Goal: Task Accomplishment & Management: Manage account settings

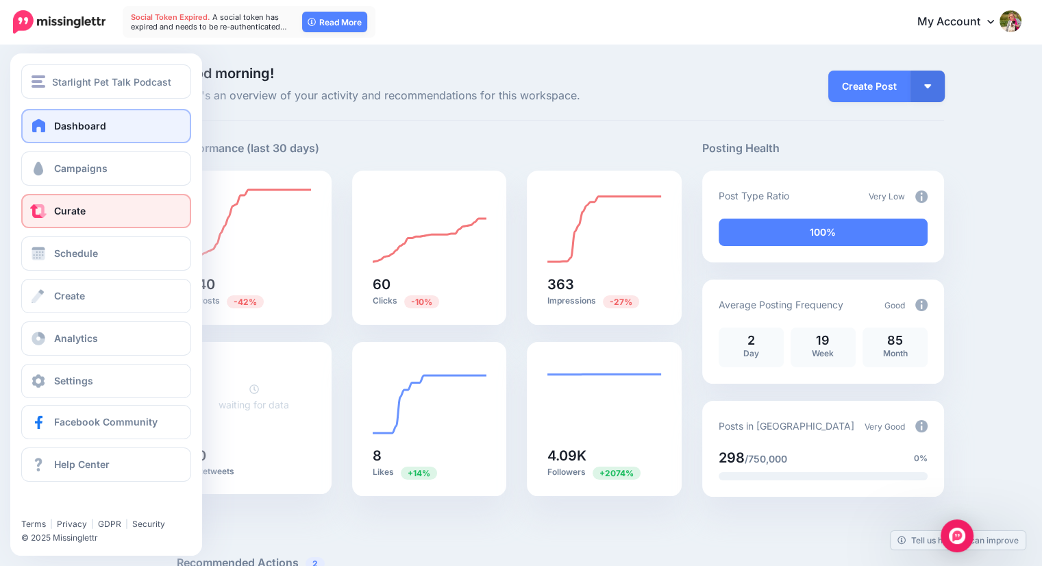
click at [53, 218] on link "Curate" at bounding box center [106, 211] width 170 height 34
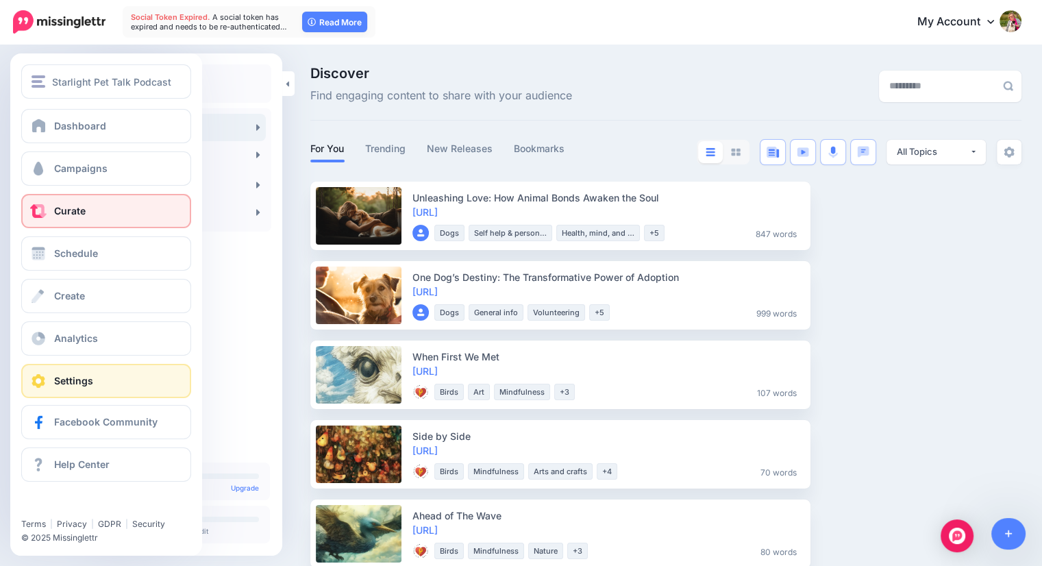
click at [33, 378] on span at bounding box center [38, 381] width 18 height 14
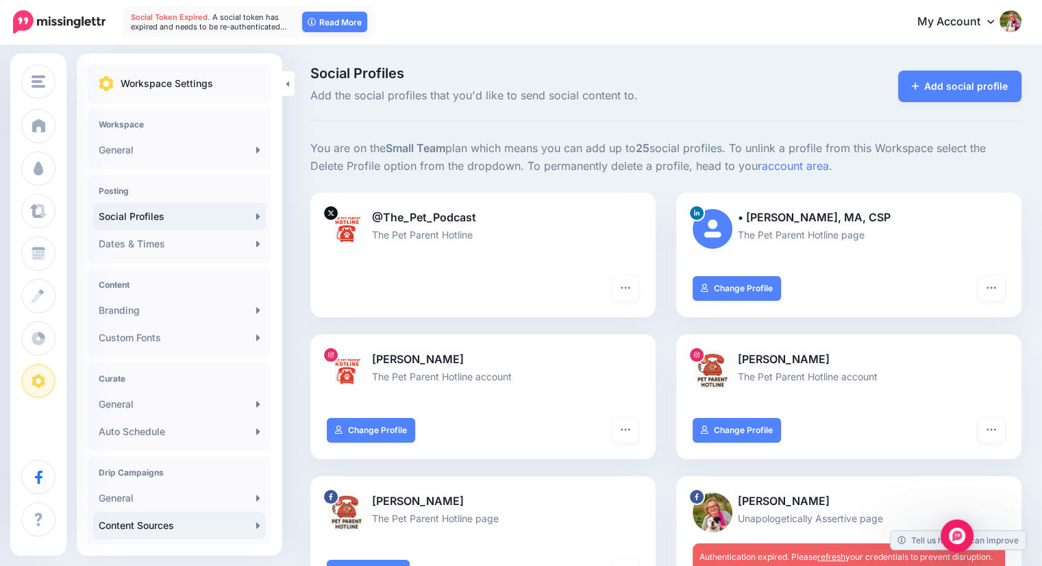
click at [162, 523] on link "Content Sources" at bounding box center [179, 525] width 173 height 27
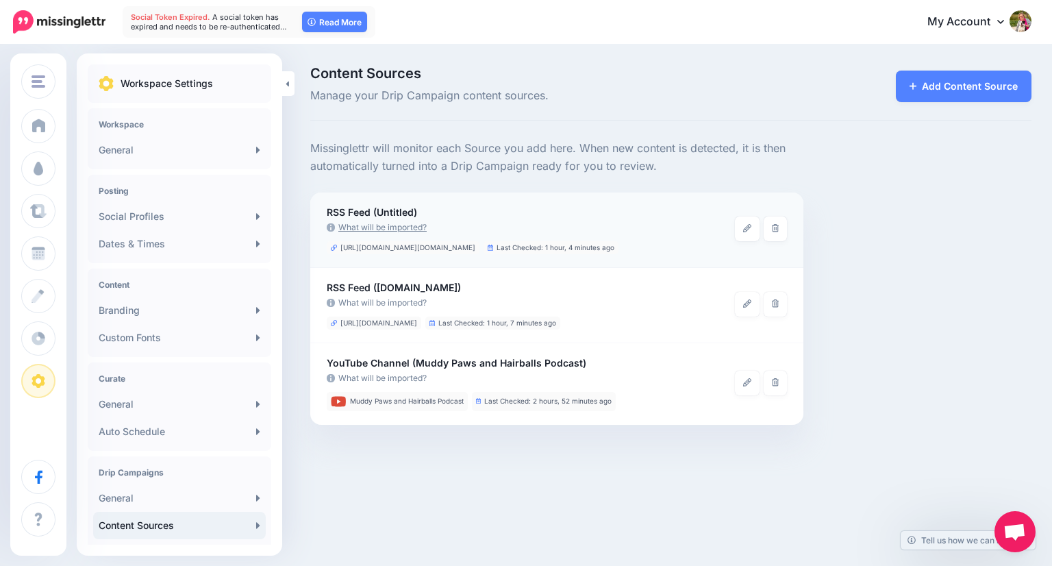
click at [407, 230] on link "What will be imported?" at bounding box center [531, 228] width 408 height 14
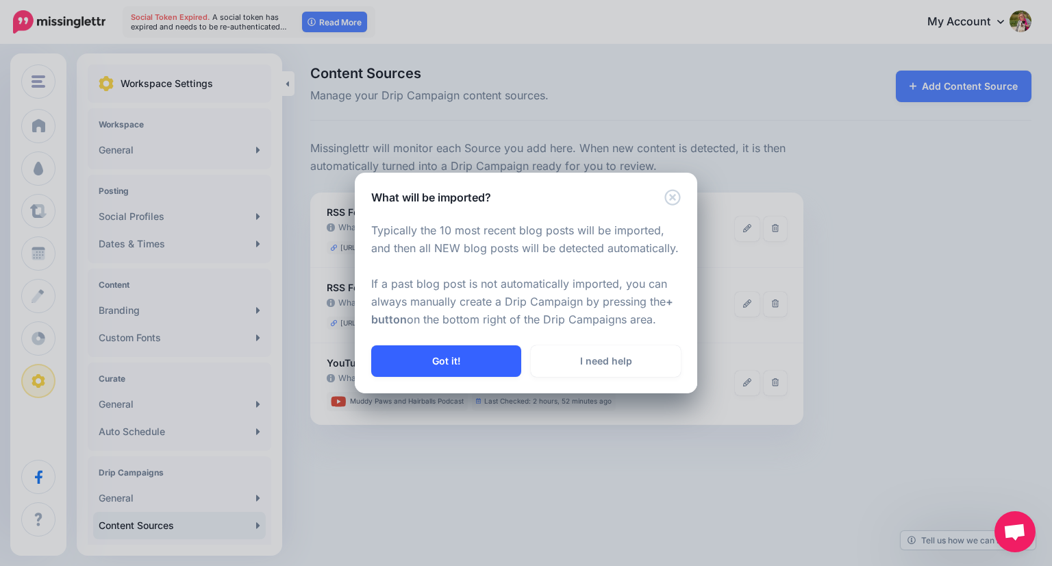
click at [480, 362] on button "Got it!" at bounding box center [446, 361] width 150 height 32
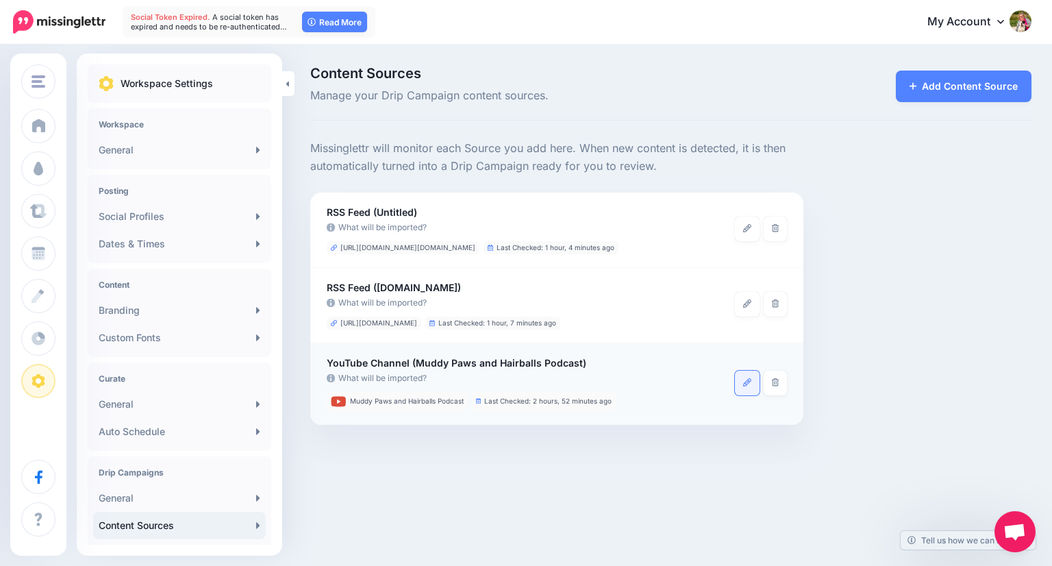
click at [746, 385] on icon at bounding box center [747, 382] width 8 height 8
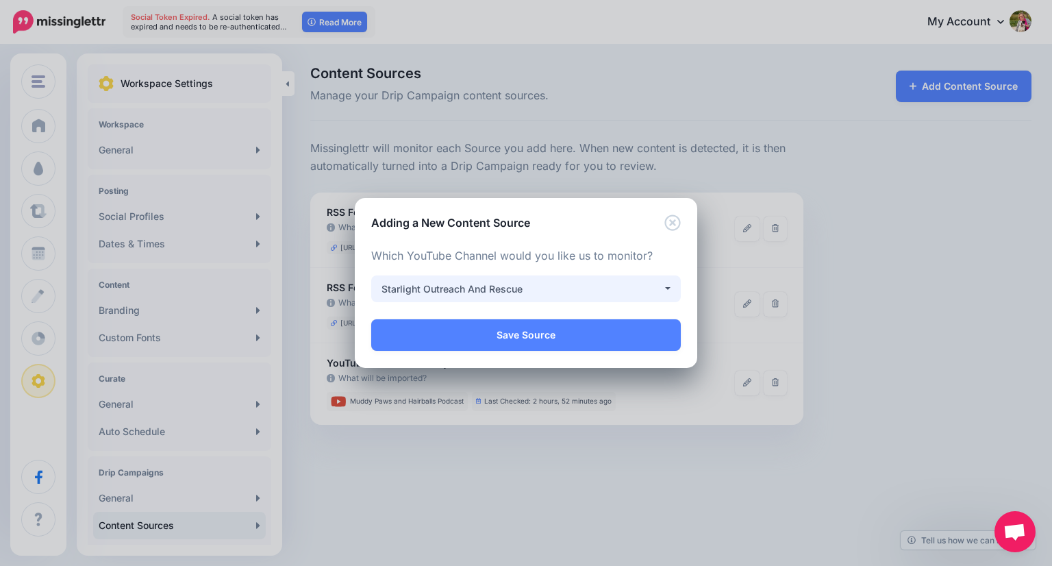
click at [666, 290] on button "Starlight Outreach And Rescue" at bounding box center [526, 288] width 310 height 27
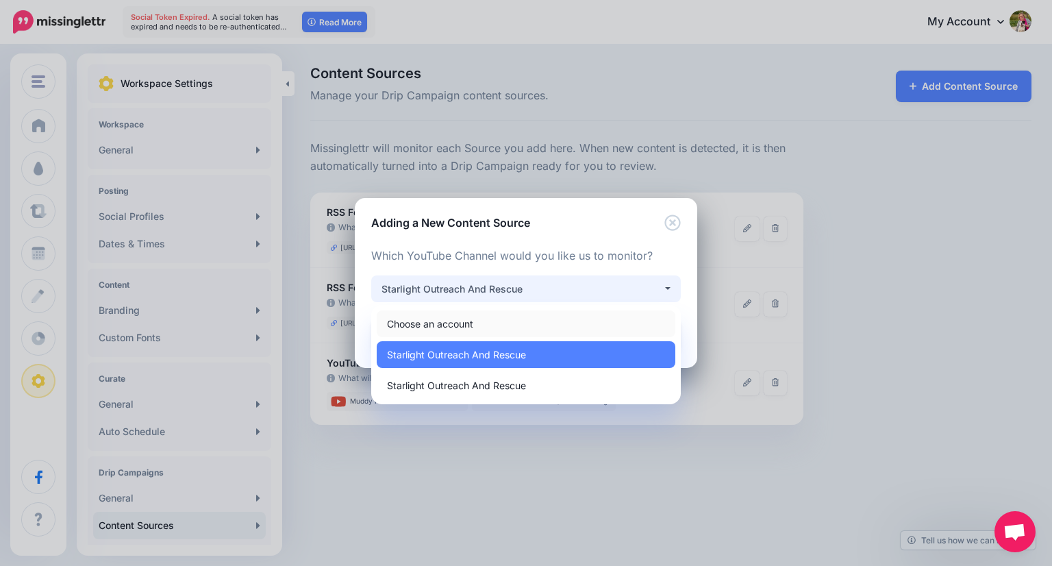
click at [580, 314] on link "Choose an account" at bounding box center [526, 323] width 299 height 27
select select
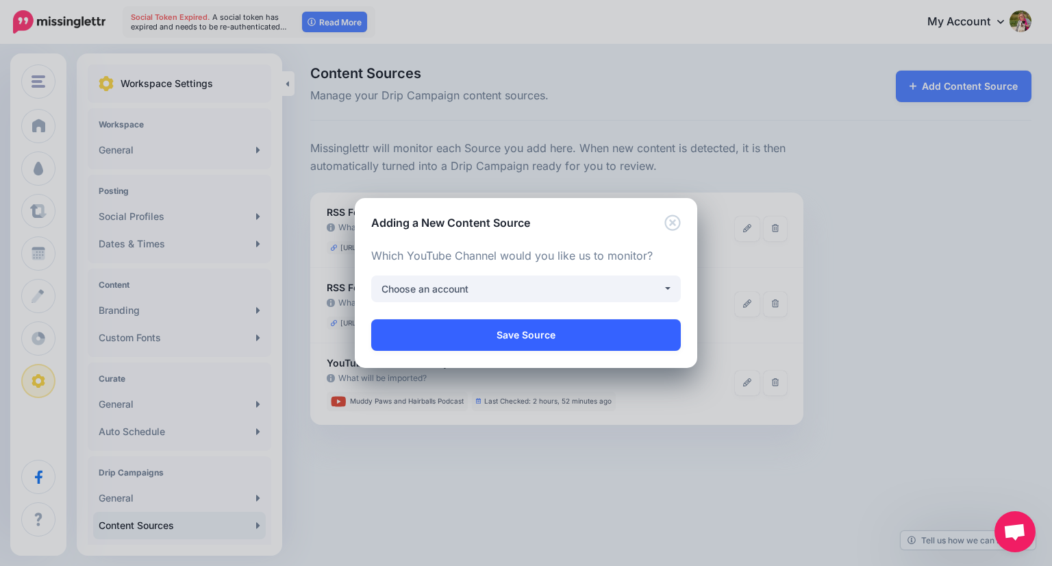
click at [565, 334] on link "Save Source" at bounding box center [526, 335] width 310 height 32
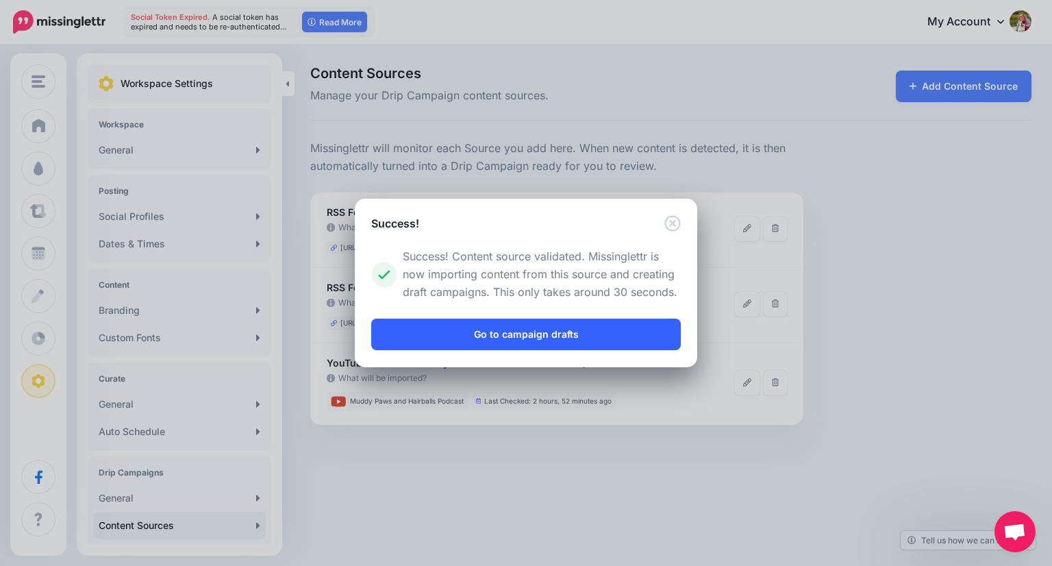
click at [556, 339] on link "Go to campaign drafts" at bounding box center [526, 335] width 310 height 32
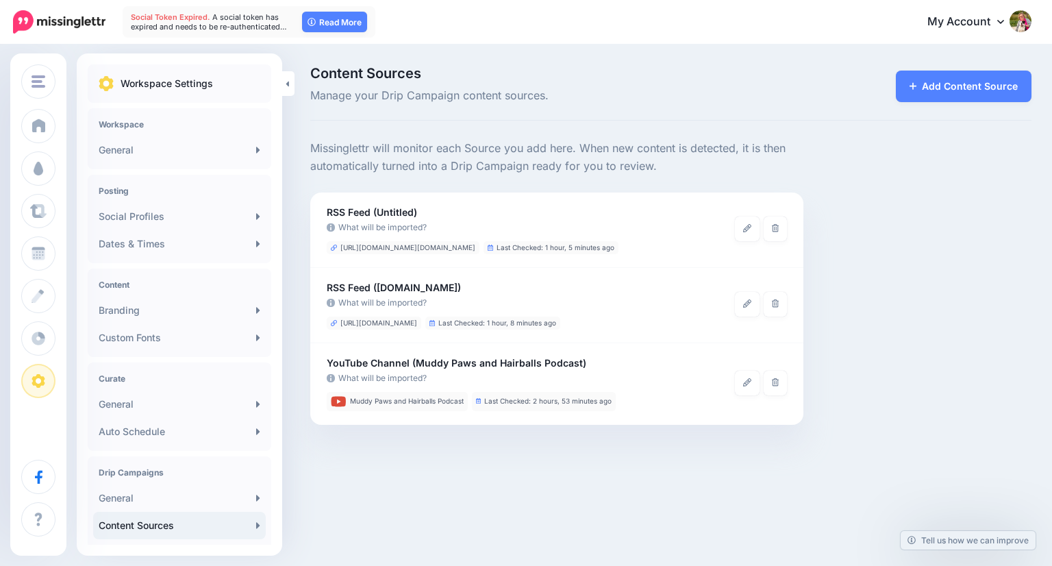
click at [773, 389] on link at bounding box center [776, 383] width 24 height 25
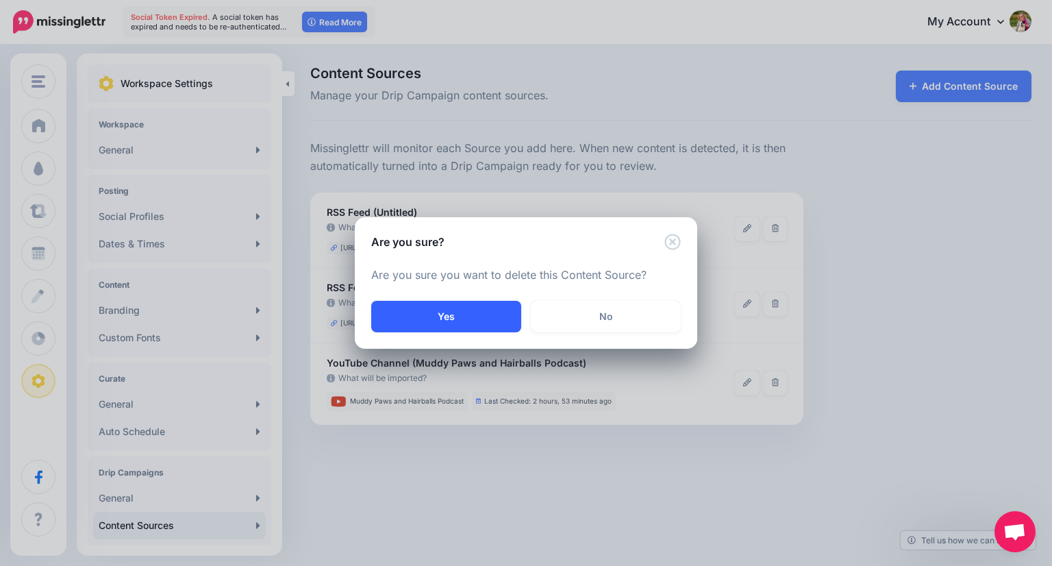
click at [450, 321] on button "Yes" at bounding box center [446, 317] width 150 height 32
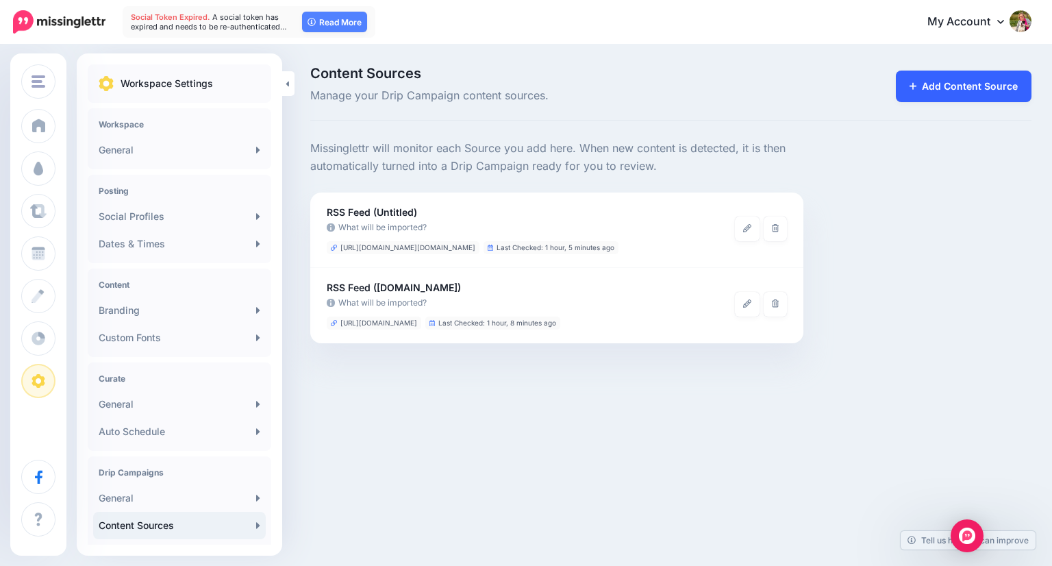
click at [943, 84] on link "Add Content Source" at bounding box center [964, 87] width 136 height 32
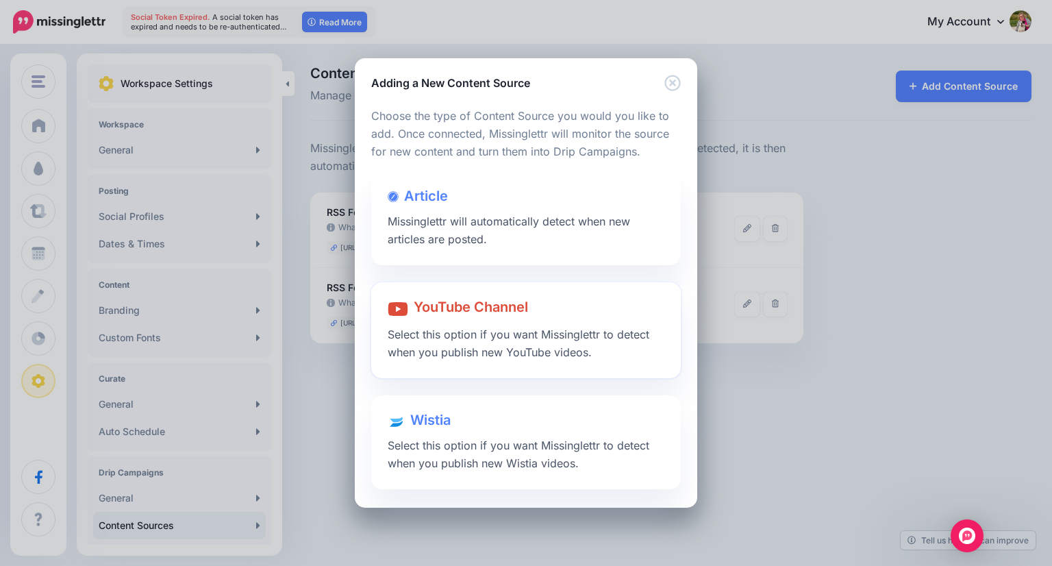
click at [497, 304] on span "YouTube Channel" at bounding box center [471, 307] width 114 height 16
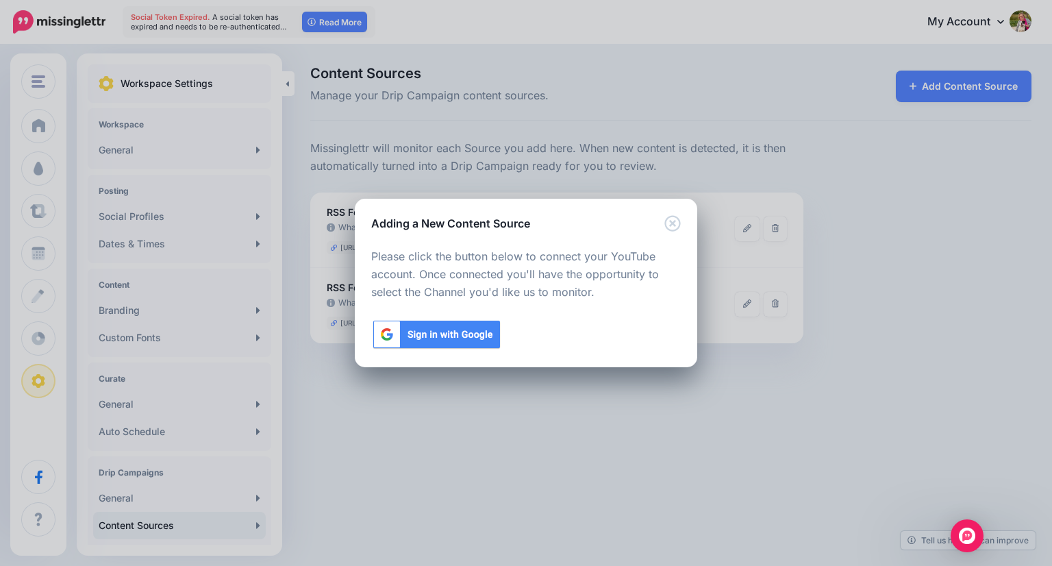
click at [452, 331] on img at bounding box center [436, 335] width 131 height 32
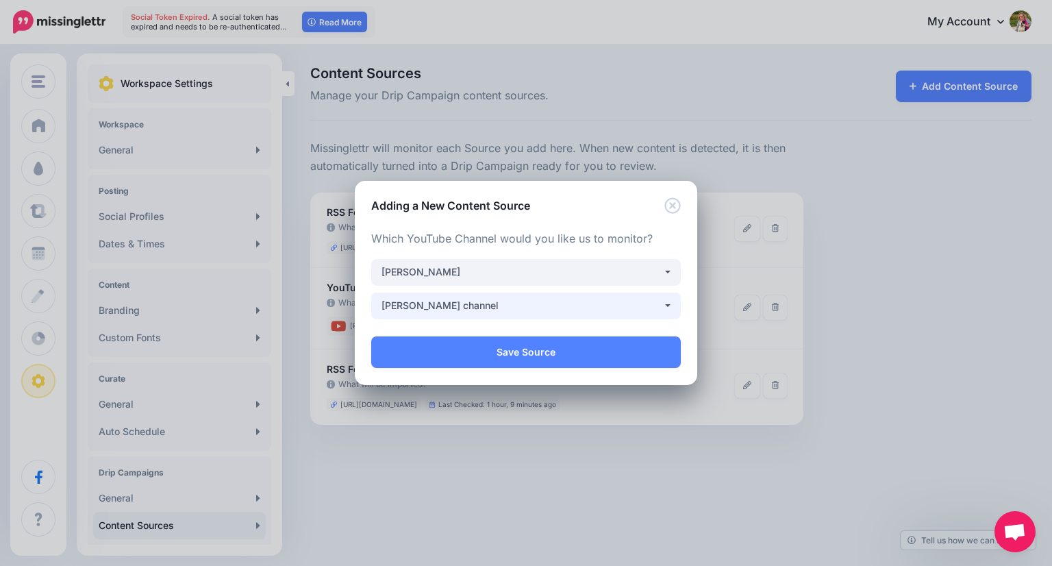
click at [649, 305] on div "Amy Castro channel" at bounding box center [522, 305] width 281 height 16
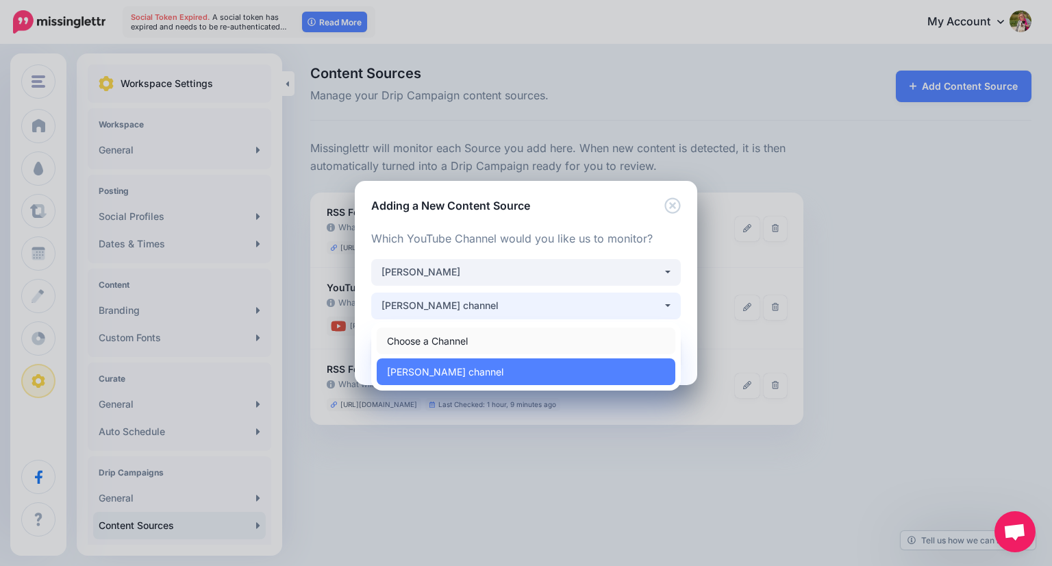
click at [626, 332] on link "Choose a Channel" at bounding box center [526, 340] width 299 height 27
select select
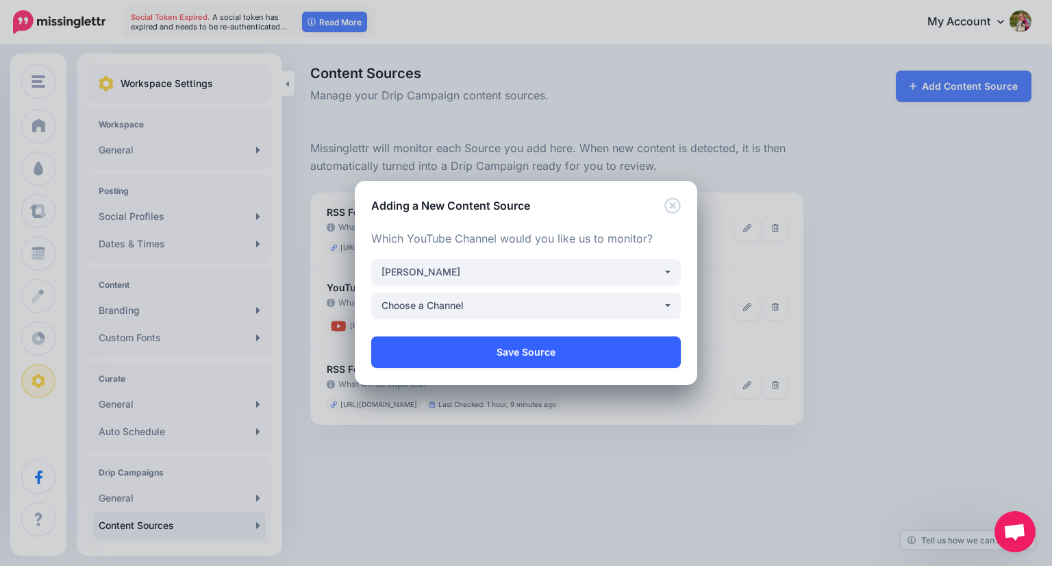
click at [592, 354] on link "Save Source" at bounding box center [526, 352] width 310 height 32
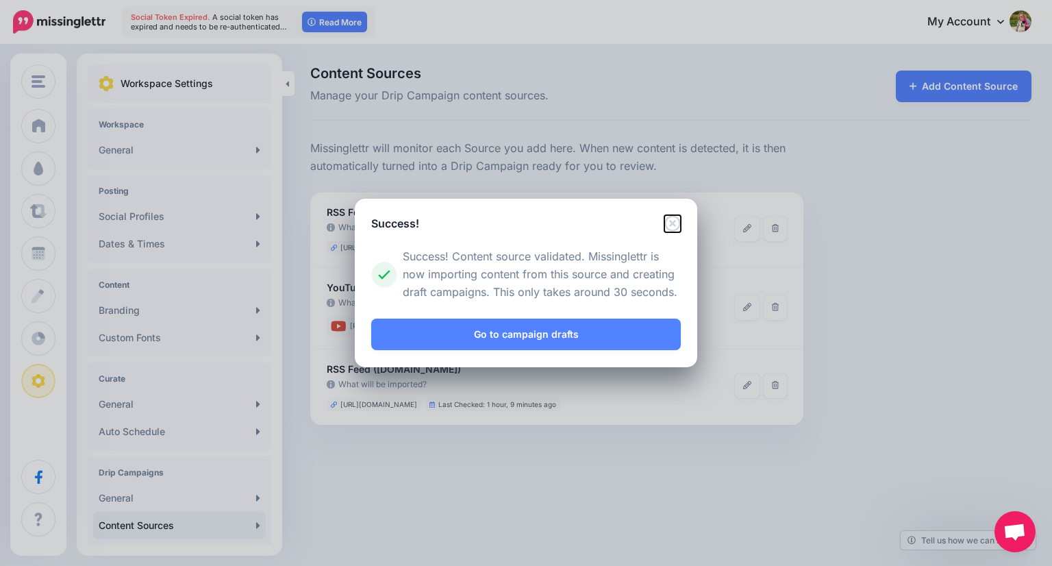
click at [672, 223] on icon "Close" at bounding box center [673, 223] width 16 height 16
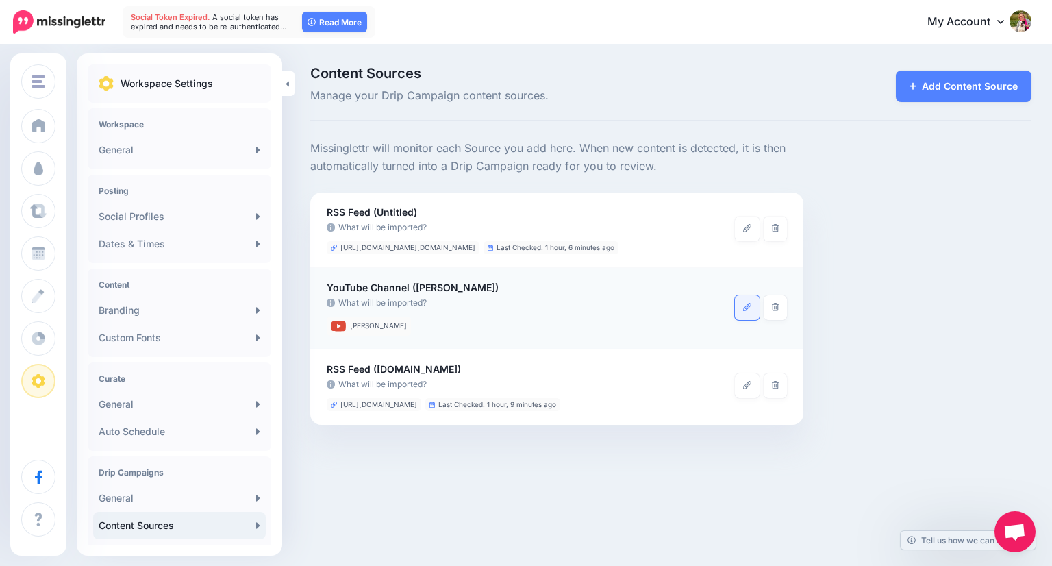
click at [747, 308] on icon at bounding box center [747, 307] width 8 height 8
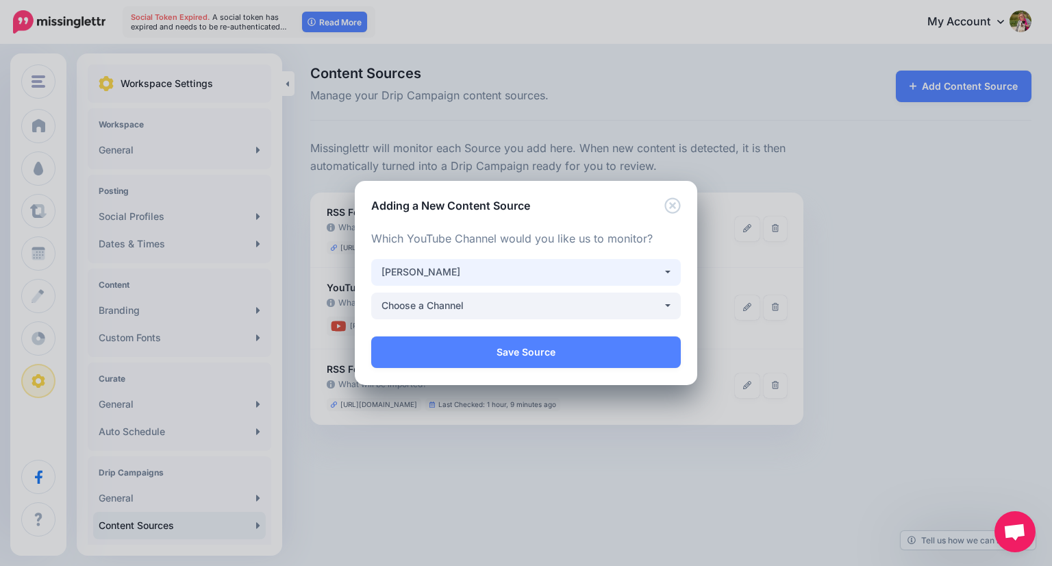
click at [630, 271] on div "[PERSON_NAME]" at bounding box center [522, 272] width 281 height 16
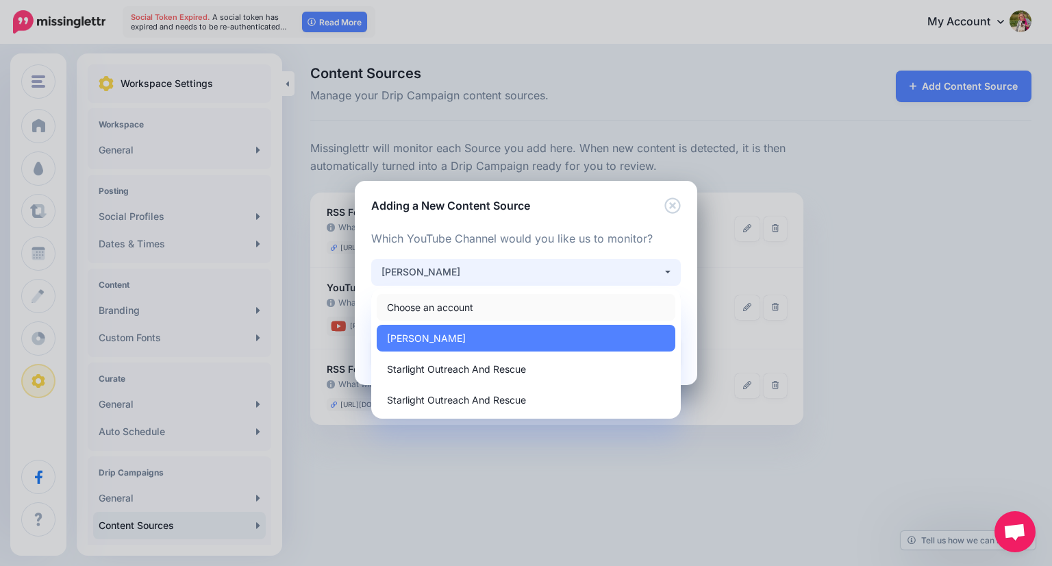
click at [589, 307] on link "Choose an account" at bounding box center [526, 307] width 299 height 27
select select
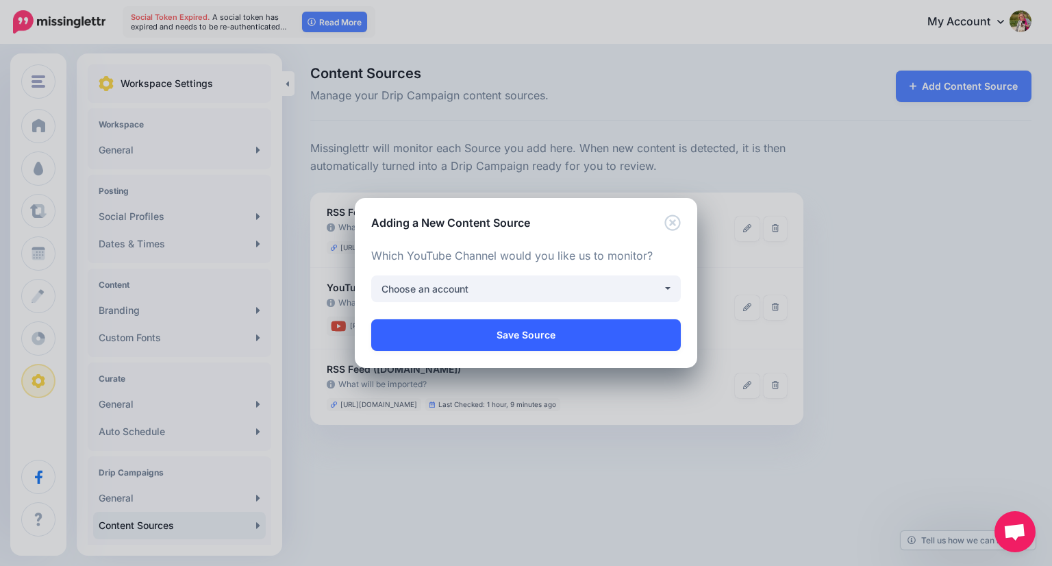
click at [582, 332] on link "Save Source" at bounding box center [526, 335] width 310 height 32
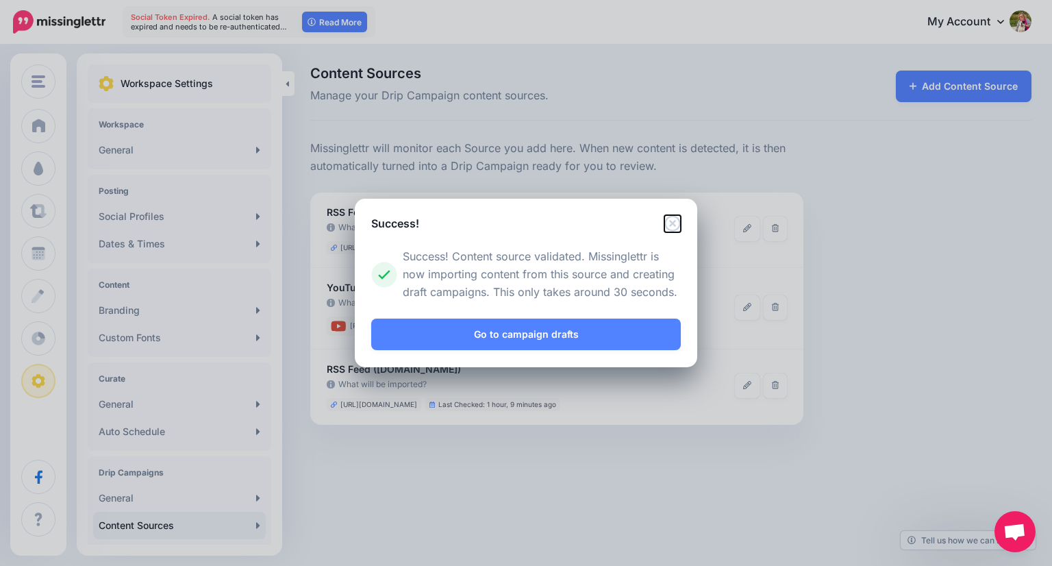
click at [673, 217] on icon "Close" at bounding box center [673, 223] width 16 height 16
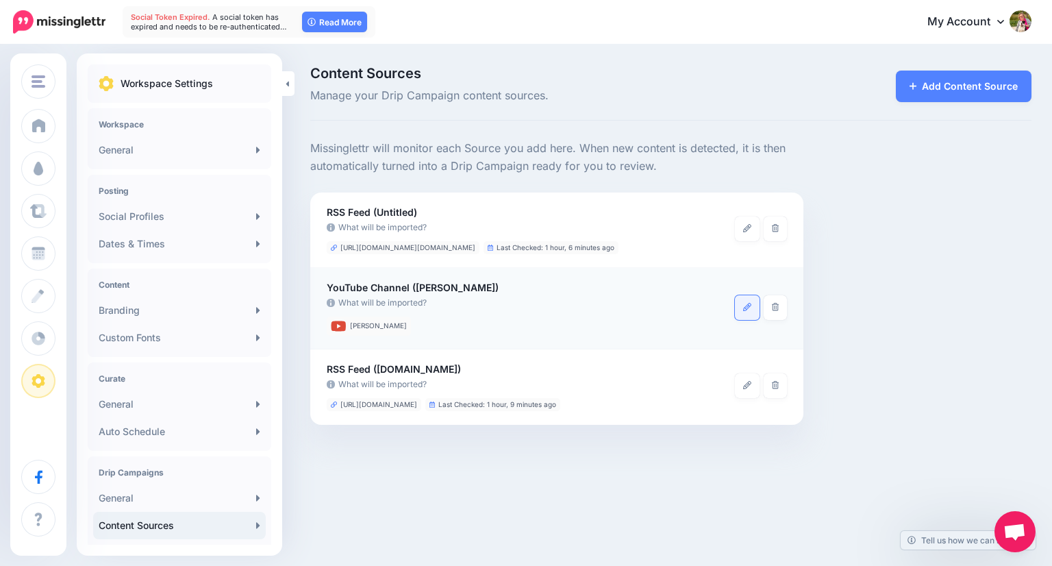
click at [746, 305] on icon at bounding box center [747, 307] width 8 height 8
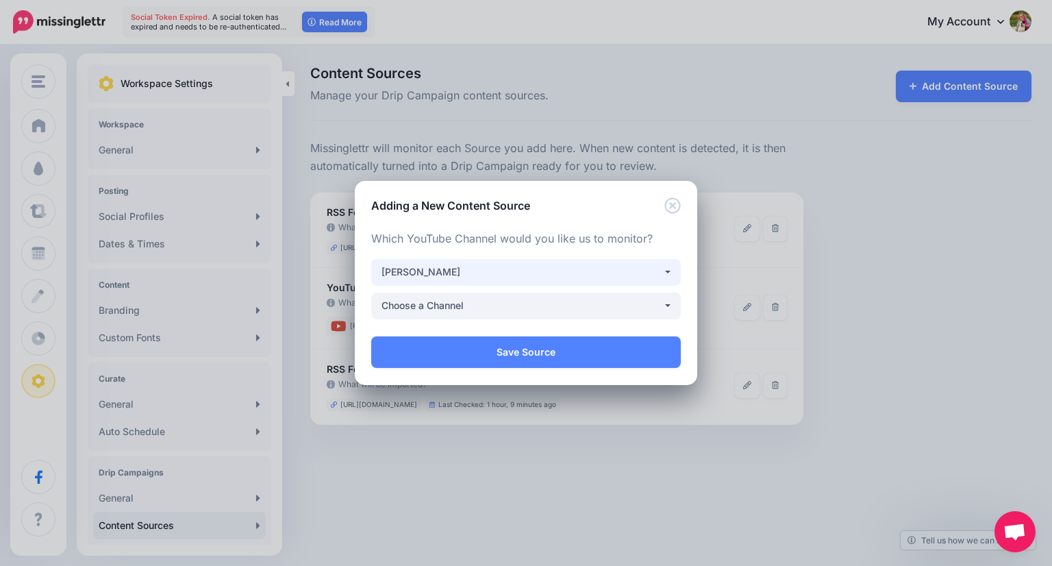
click at [647, 272] on div "[PERSON_NAME]" at bounding box center [522, 272] width 281 height 16
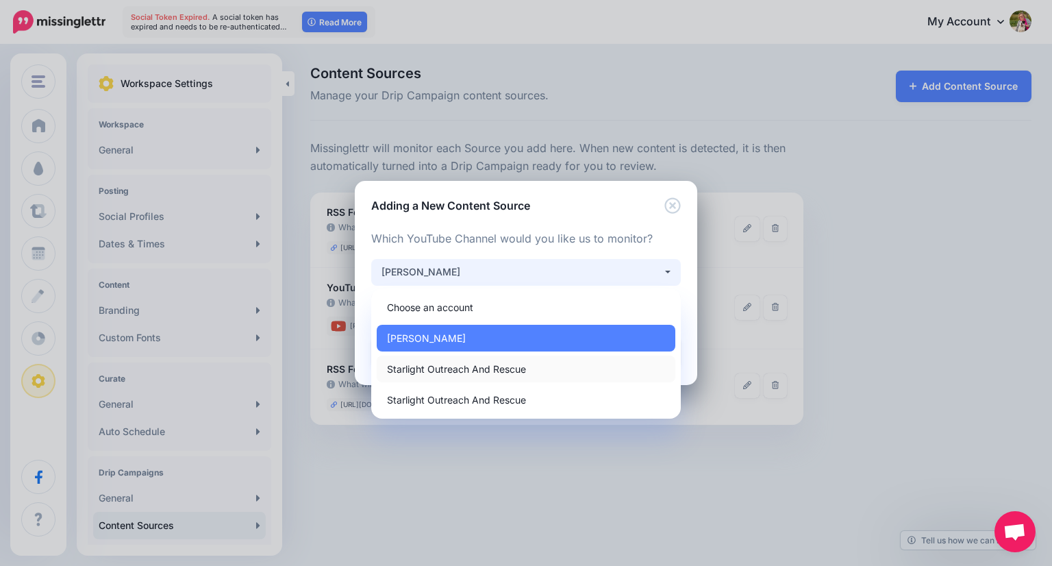
click at [580, 369] on link "Starlight Outreach And Rescue" at bounding box center [526, 369] width 299 height 27
select select "*****"
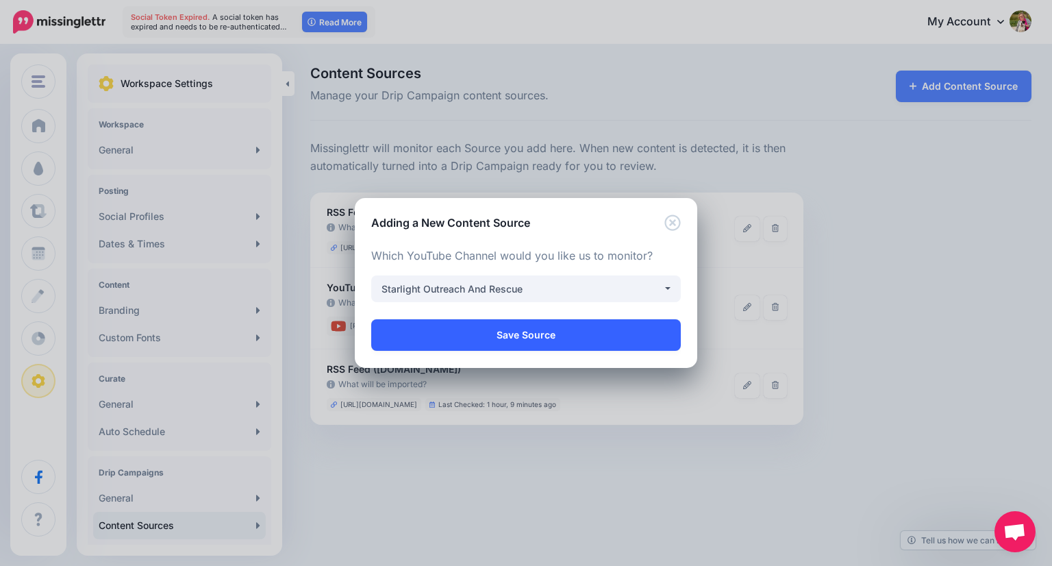
click at [562, 336] on link "Save Source" at bounding box center [526, 335] width 310 height 32
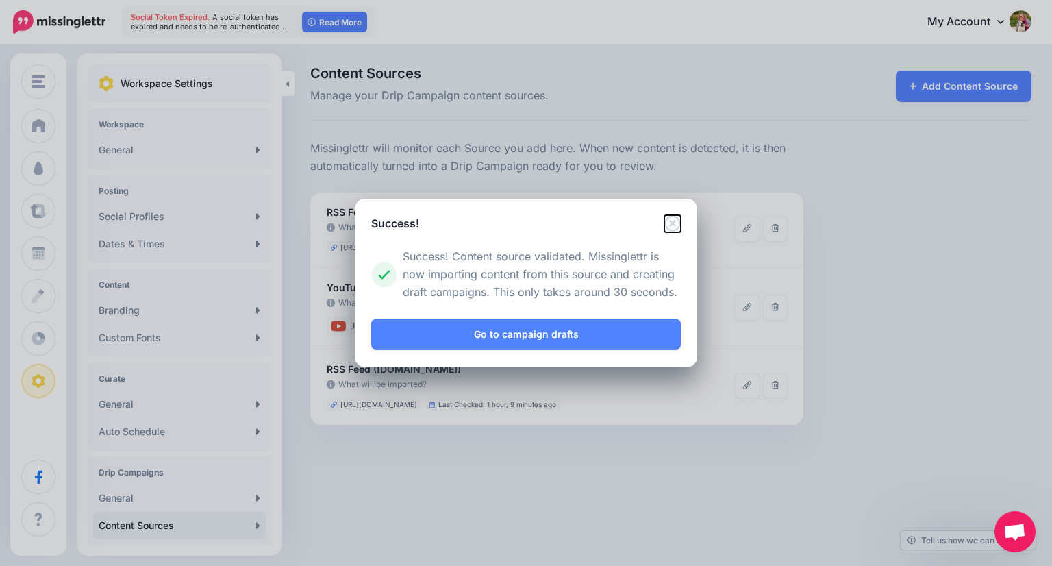
click at [671, 219] on icon "Close" at bounding box center [673, 223] width 16 height 16
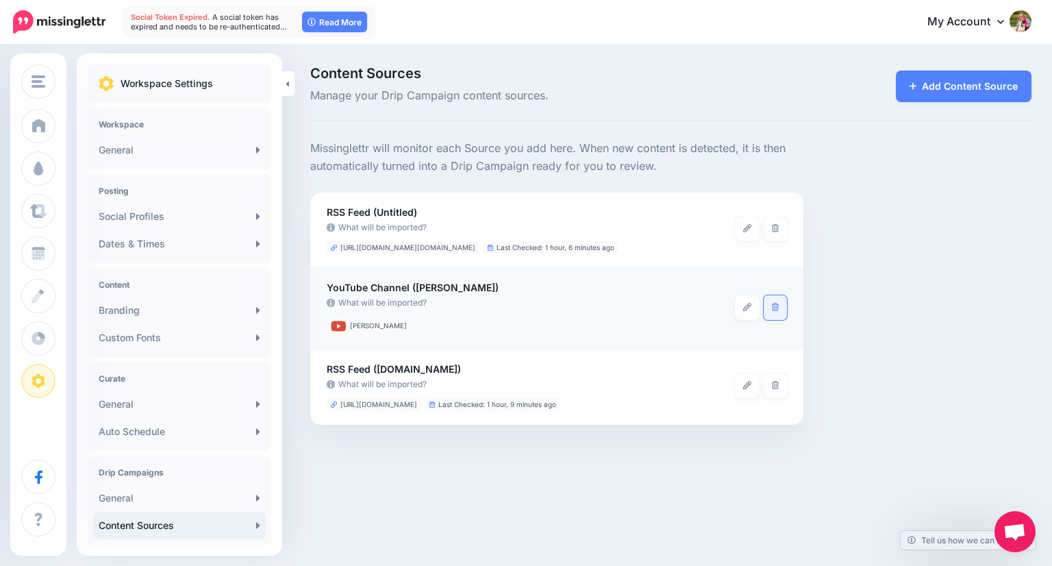
click at [770, 310] on link at bounding box center [776, 307] width 24 height 25
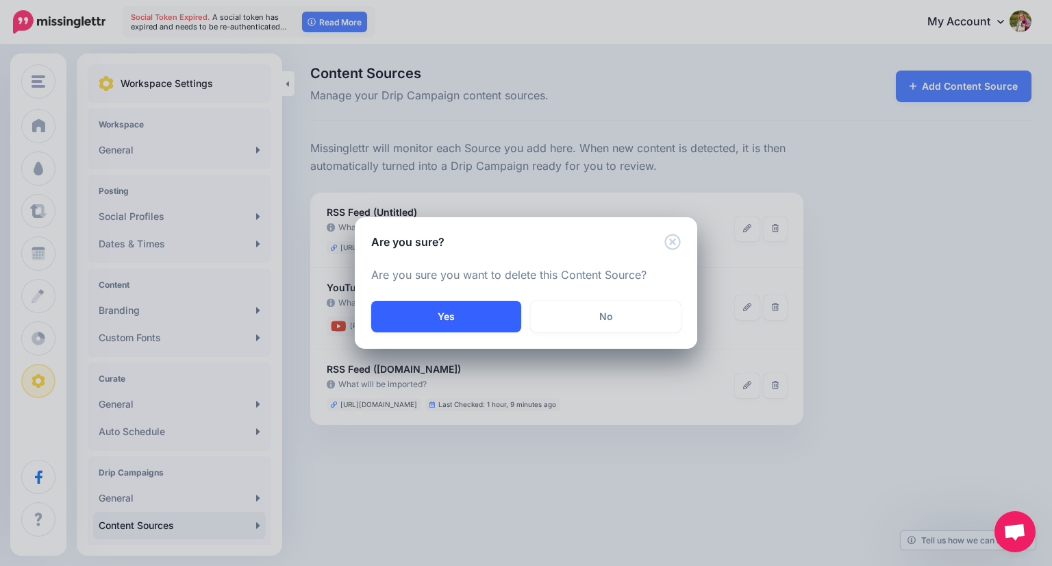
click at [473, 310] on button "Yes" at bounding box center [446, 317] width 150 height 32
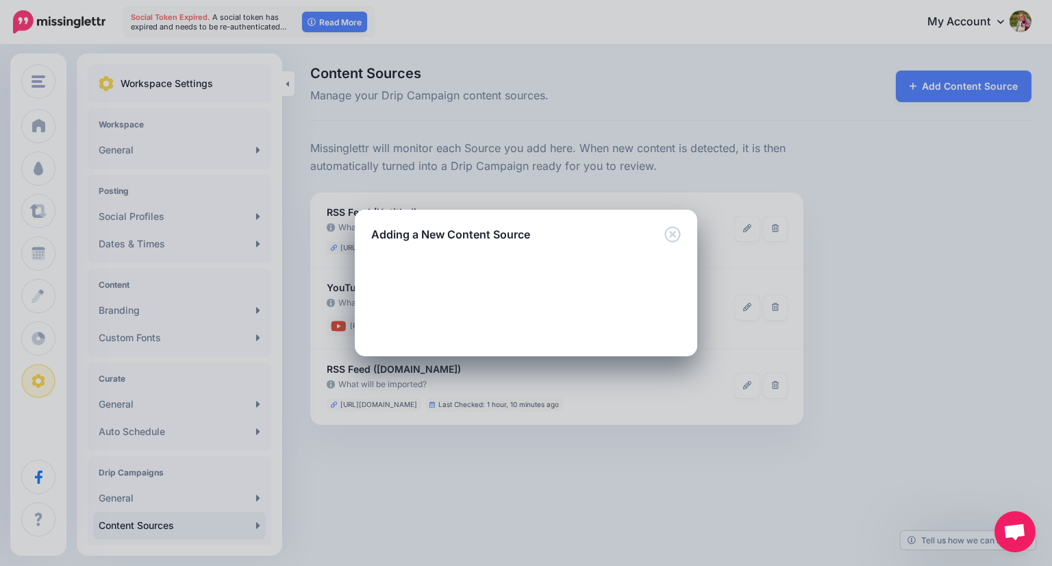
click at [667, 243] on div "Loading Loading Choose the type of Content Source you would you like to add. On…" at bounding box center [526, 300] width 343 height 114
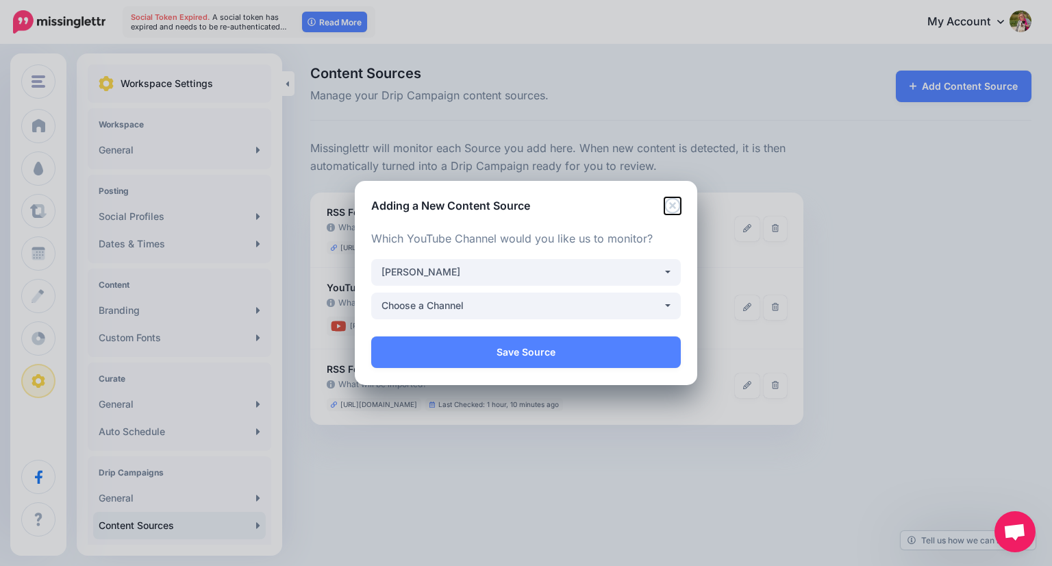
click at [673, 209] on icon "Close" at bounding box center [673, 205] width 16 height 16
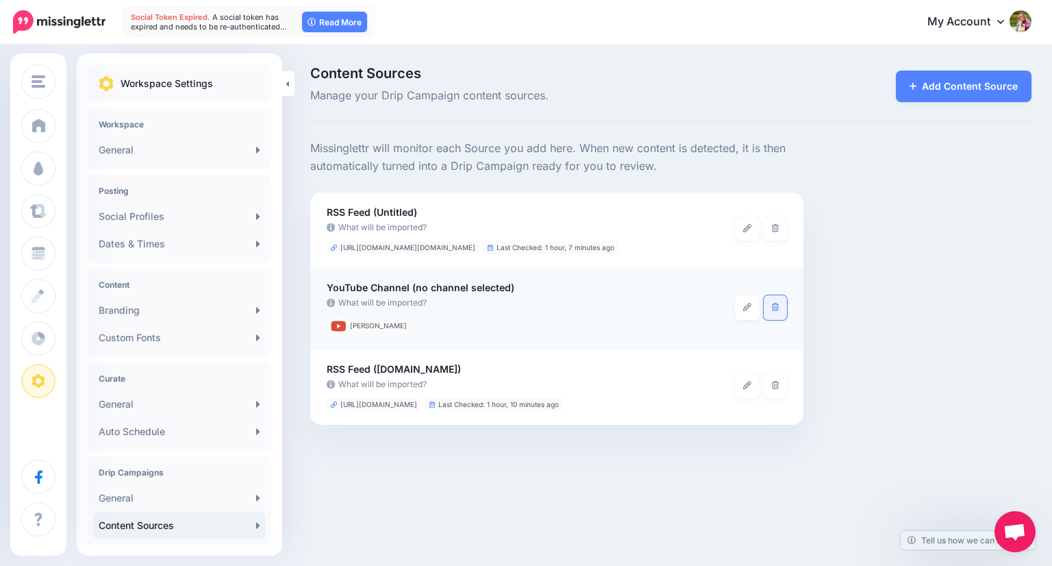
click at [771, 314] on link at bounding box center [776, 307] width 24 height 25
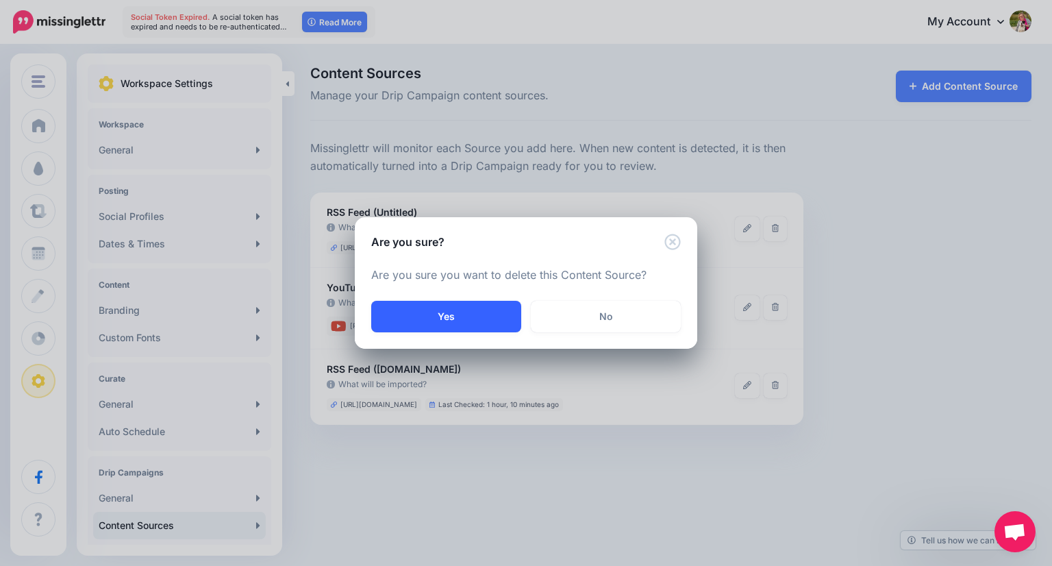
click at [449, 312] on button "Yes" at bounding box center [446, 317] width 150 height 32
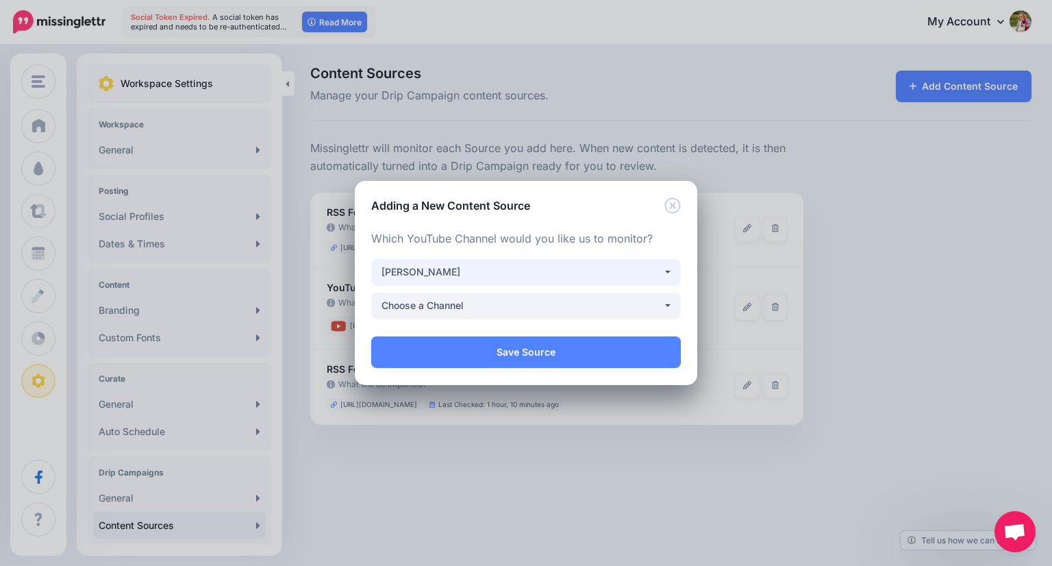
click at [623, 277] on div "[PERSON_NAME]" at bounding box center [522, 272] width 281 height 16
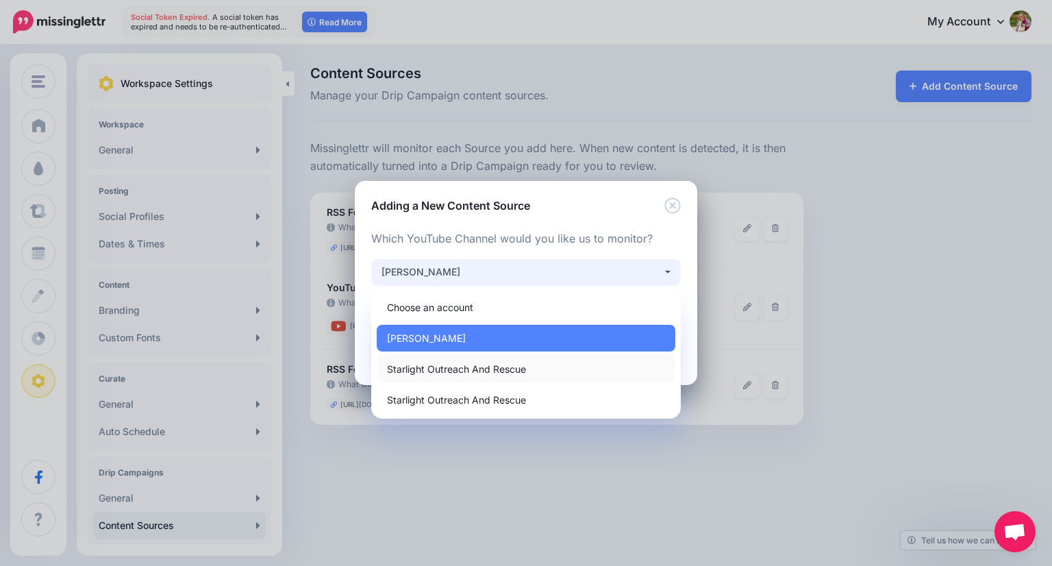
click at [606, 371] on link "Starlight Outreach And Rescue" at bounding box center [526, 369] width 299 height 27
select select "*****"
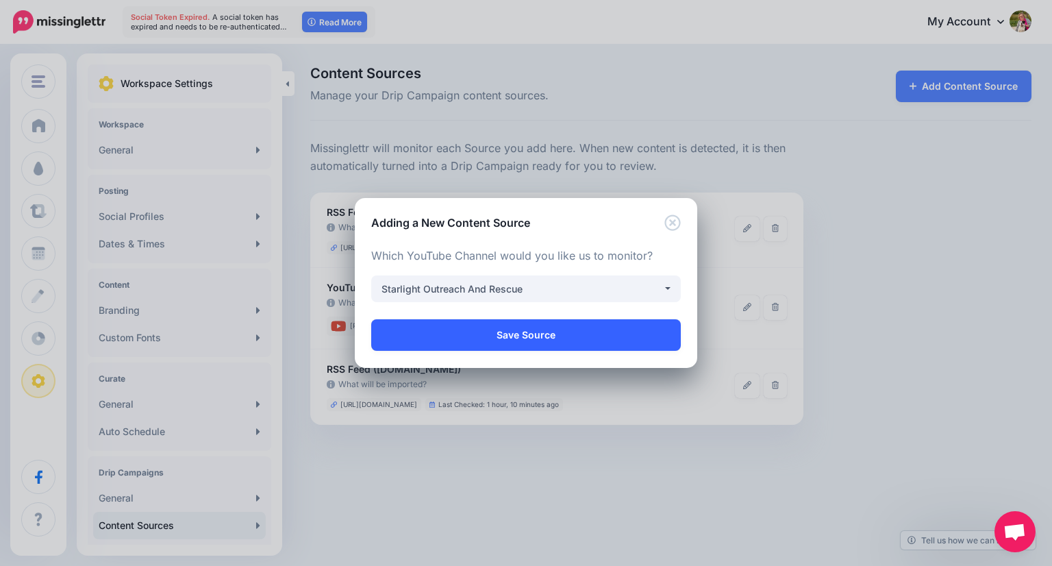
click at [615, 332] on link "Save Source" at bounding box center [526, 335] width 310 height 32
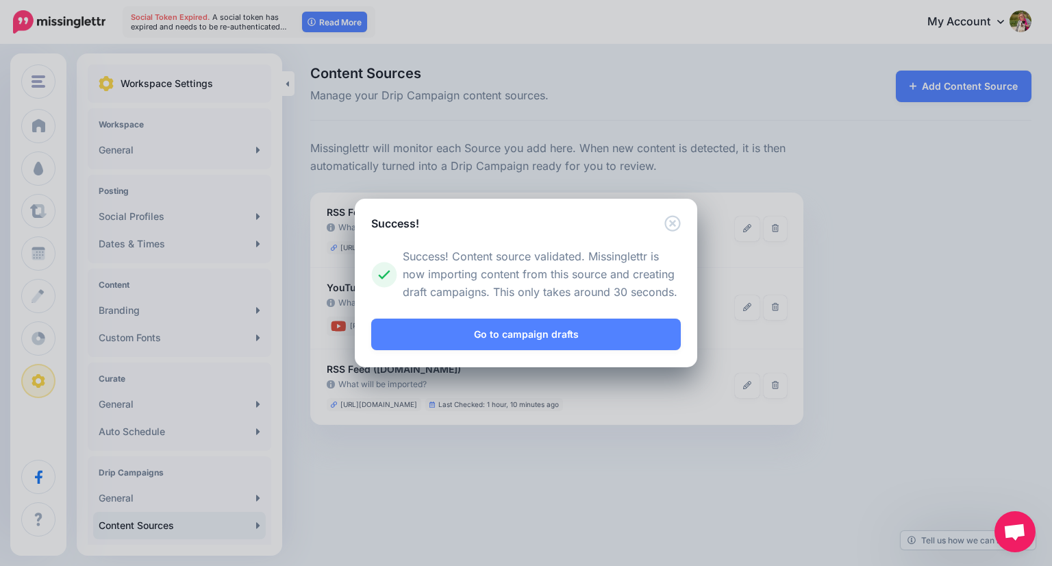
click at [615, 332] on link "Go to campaign drafts" at bounding box center [526, 335] width 310 height 32
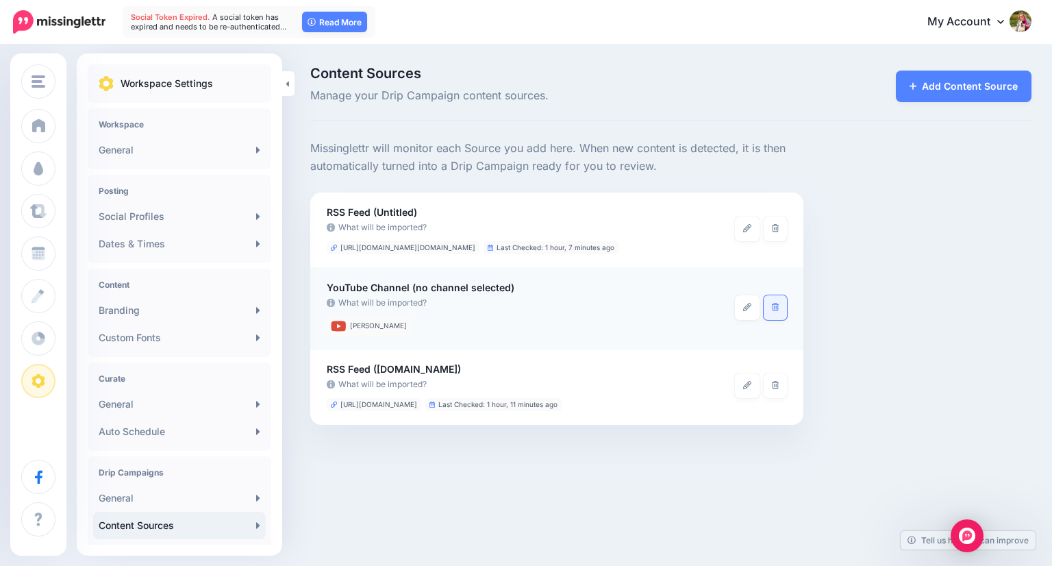
click at [778, 308] on icon at bounding box center [776, 307] width 8 height 8
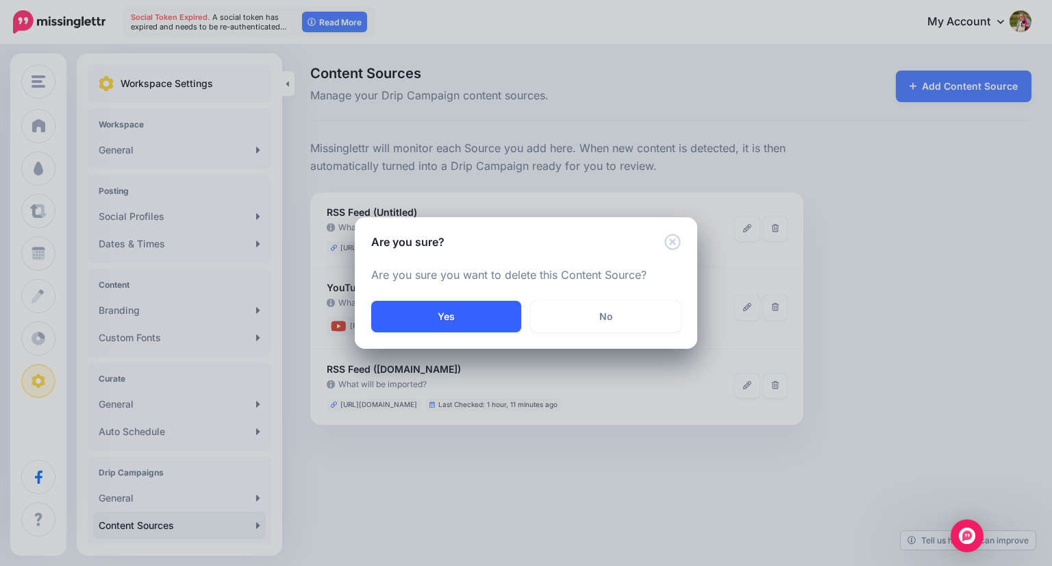
click at [449, 317] on button "Yes" at bounding box center [446, 317] width 150 height 32
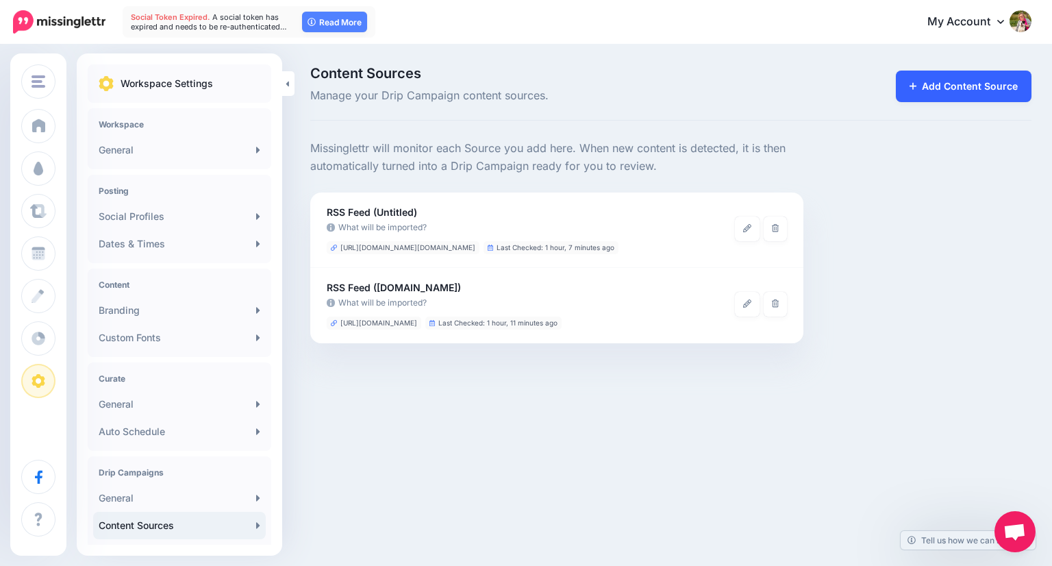
click at [935, 86] on link "Add Content Source" at bounding box center [964, 87] width 136 height 32
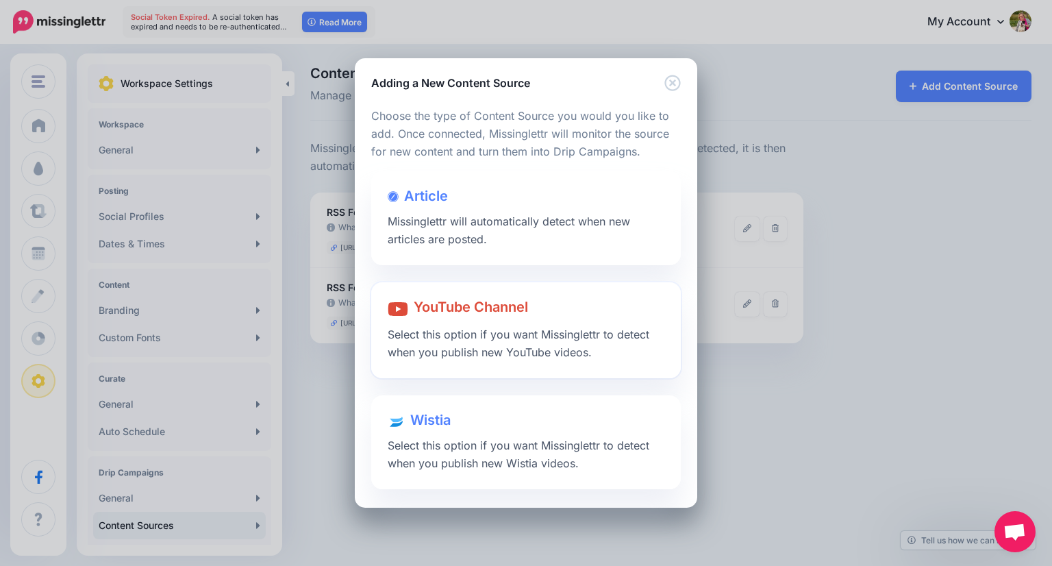
click at [547, 327] on div "YouTube Channel Select this option if you want Missinglettr to detect when you …" at bounding box center [526, 330] width 310 height 96
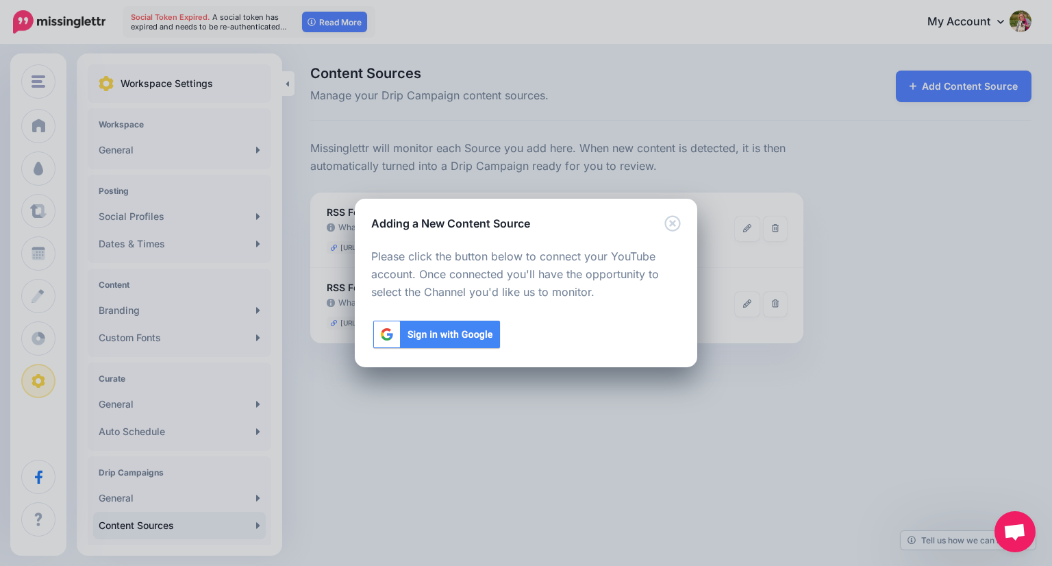
click at [455, 335] on img at bounding box center [436, 335] width 131 height 32
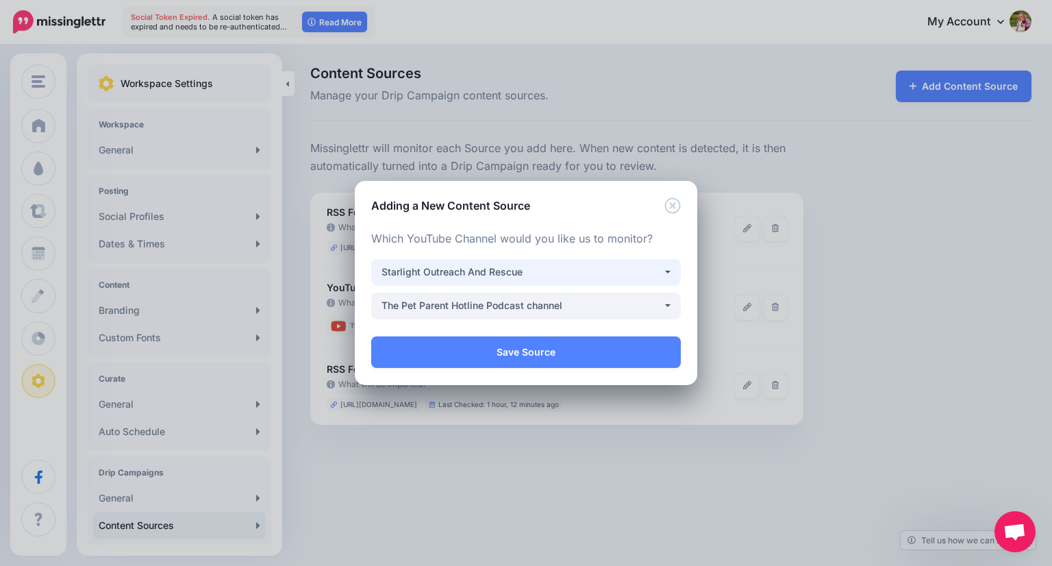
click at [641, 271] on div "Starlight Outreach And Rescue" at bounding box center [522, 272] width 281 height 16
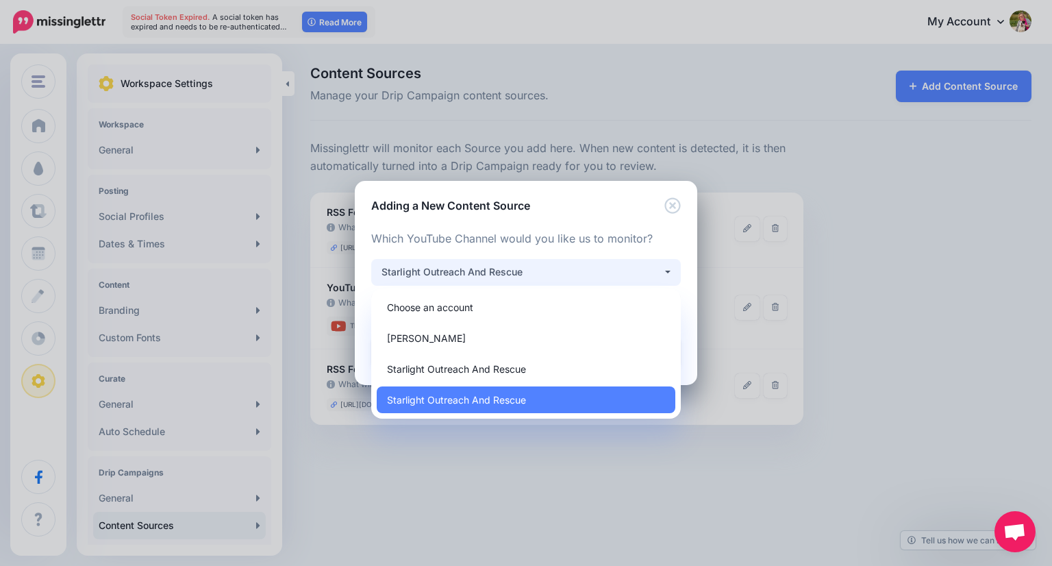
click at [641, 271] on div "Starlight Outreach And Rescue" at bounding box center [522, 272] width 281 height 16
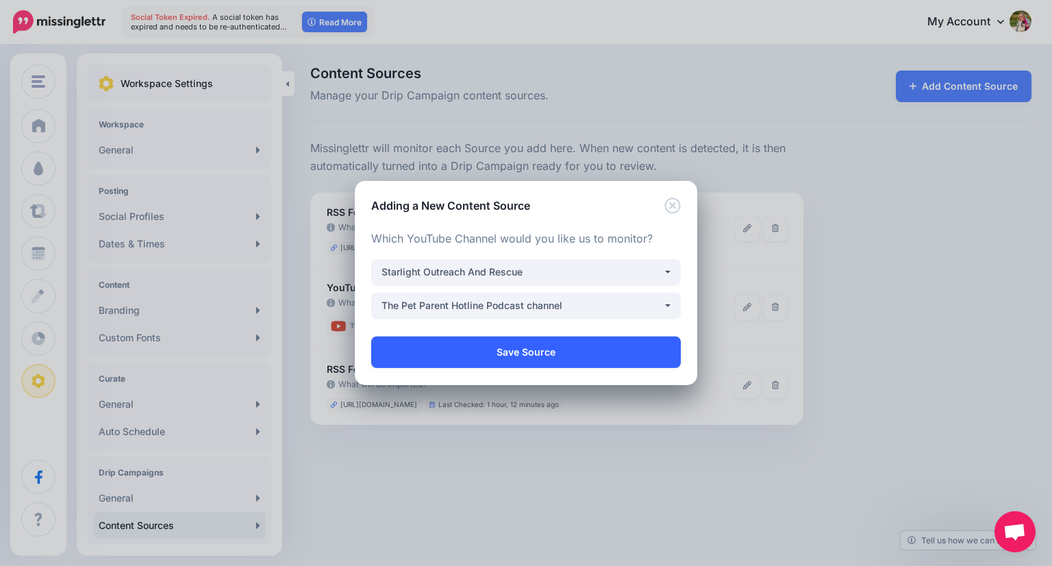
click at [608, 351] on link "Save Source" at bounding box center [526, 352] width 310 height 32
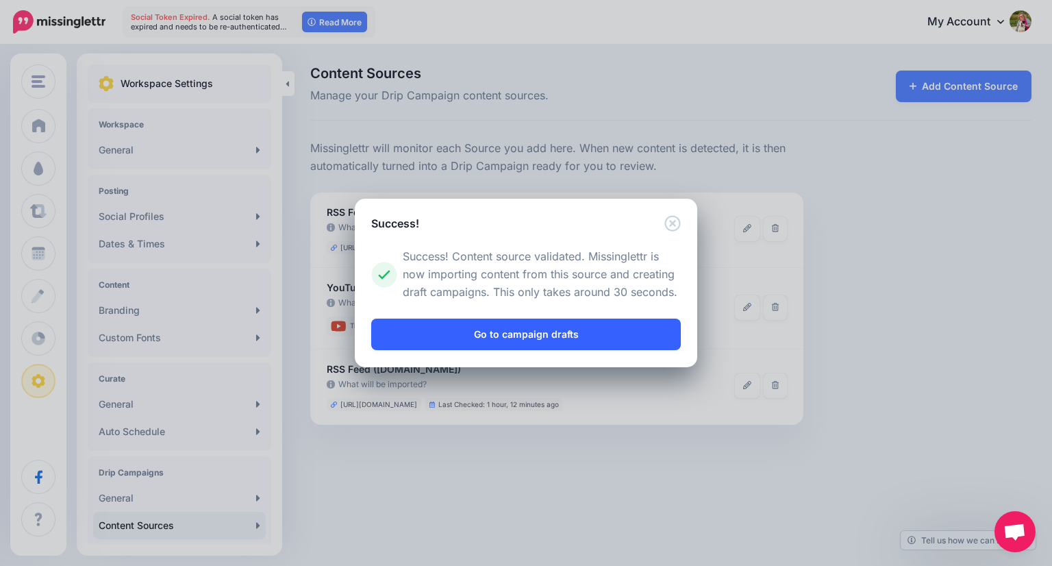
click at [544, 339] on link "Go to campaign drafts" at bounding box center [526, 335] width 310 height 32
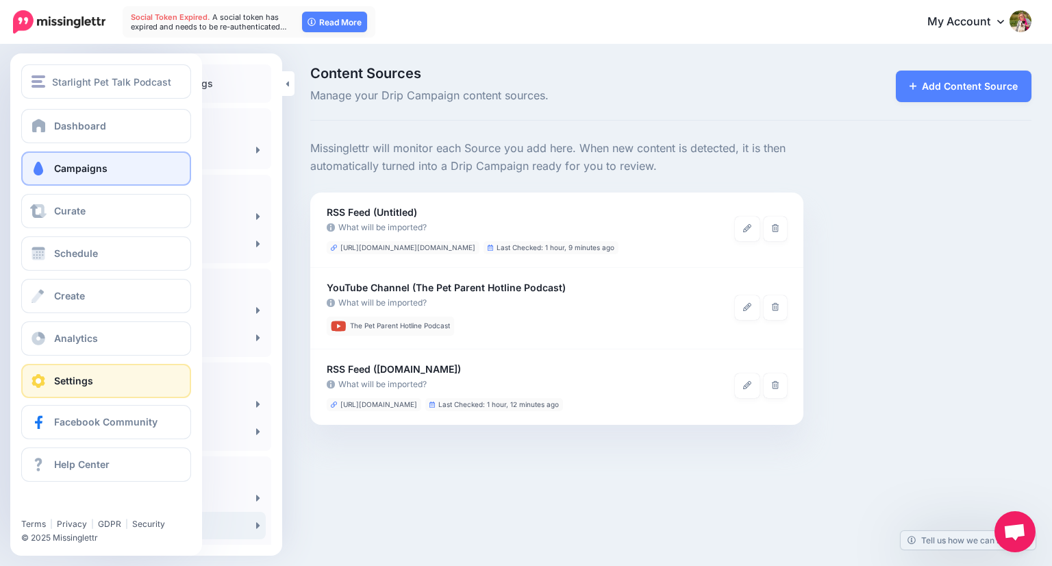
click at [40, 172] on span at bounding box center [38, 169] width 18 height 14
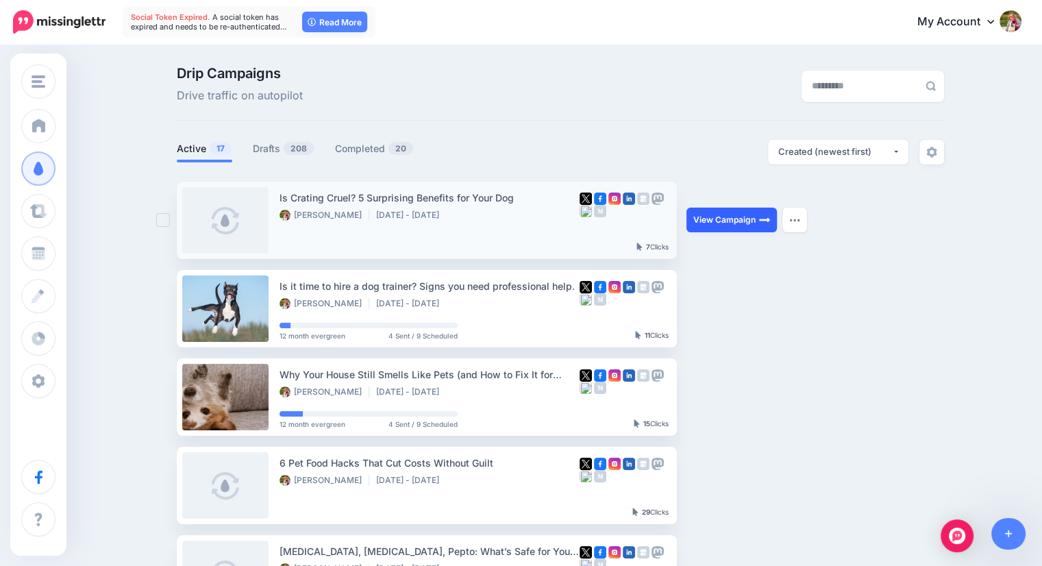
click at [748, 223] on link "View Campaign" at bounding box center [731, 220] width 90 height 25
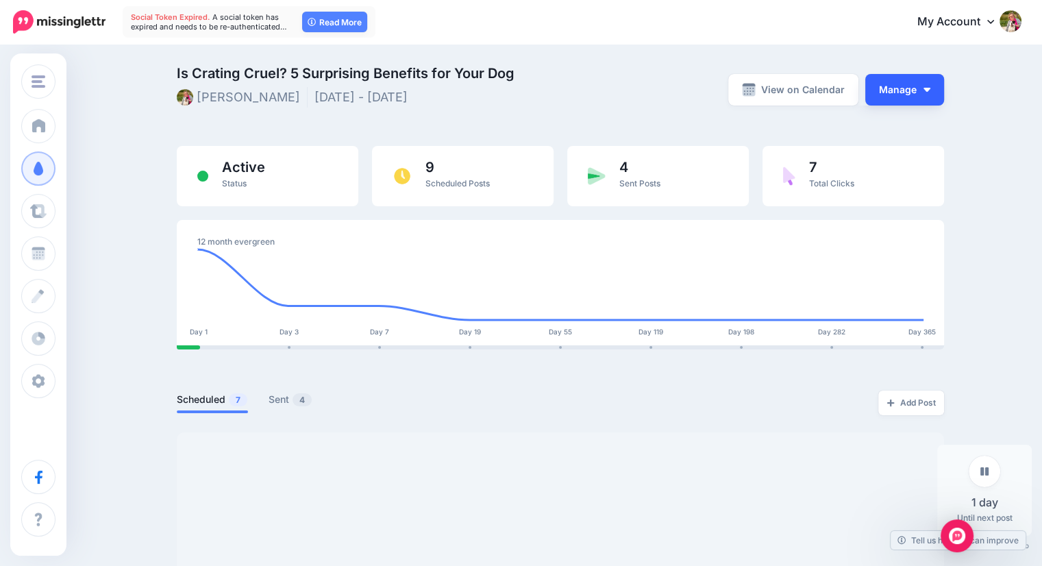
click at [892, 94] on button "Manage" at bounding box center [904, 90] width 79 height 32
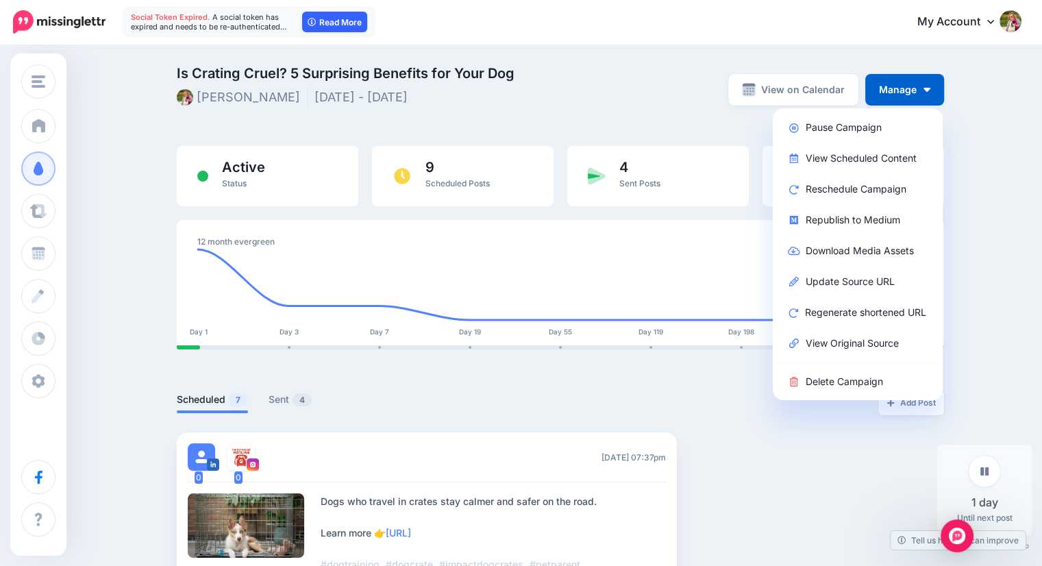
click at [331, 22] on link "Read More" at bounding box center [334, 22] width 65 height 21
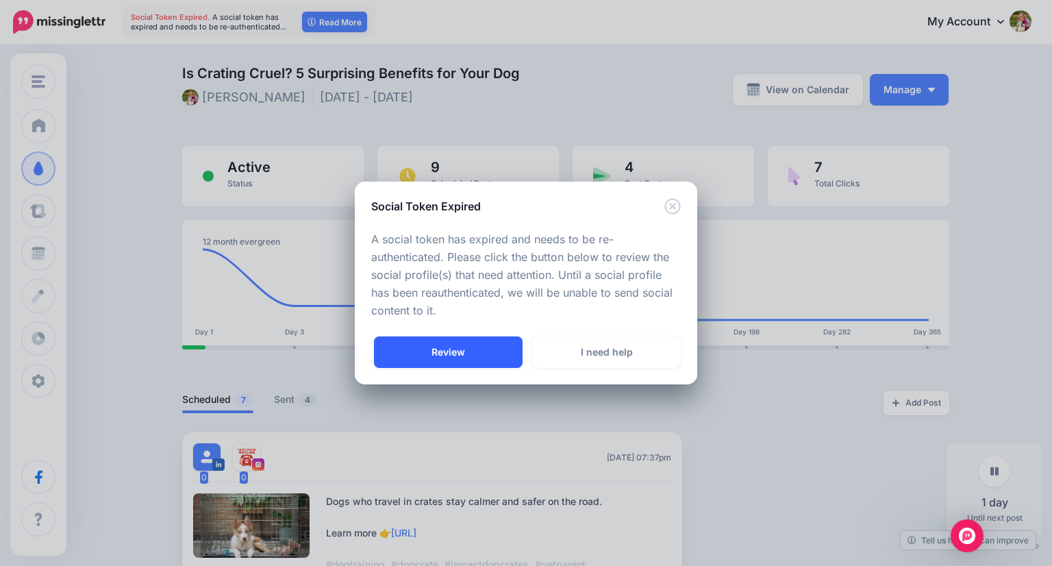
click at [434, 358] on link "Review" at bounding box center [448, 352] width 149 height 32
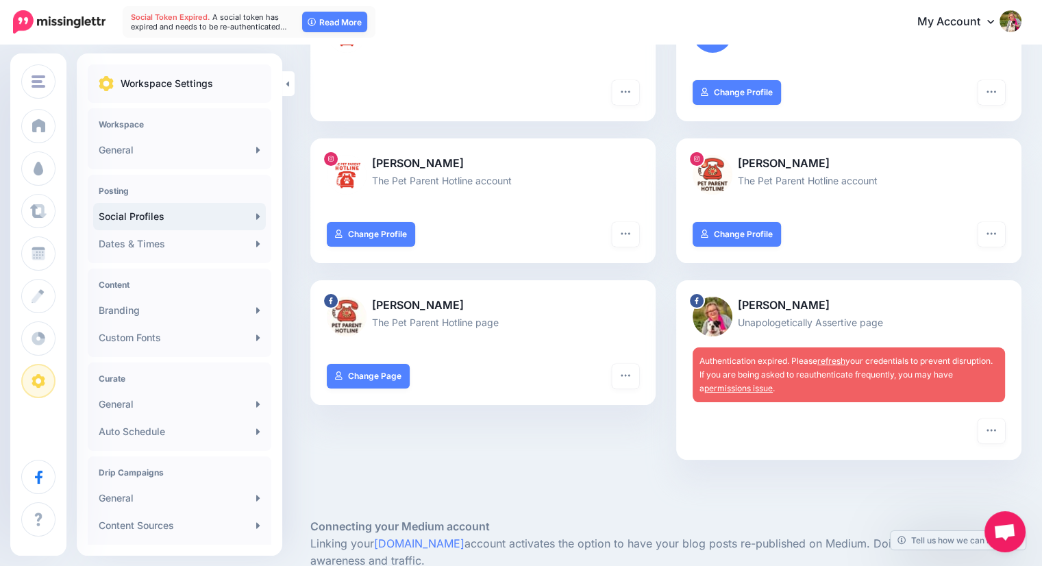
scroll to position [238, 0]
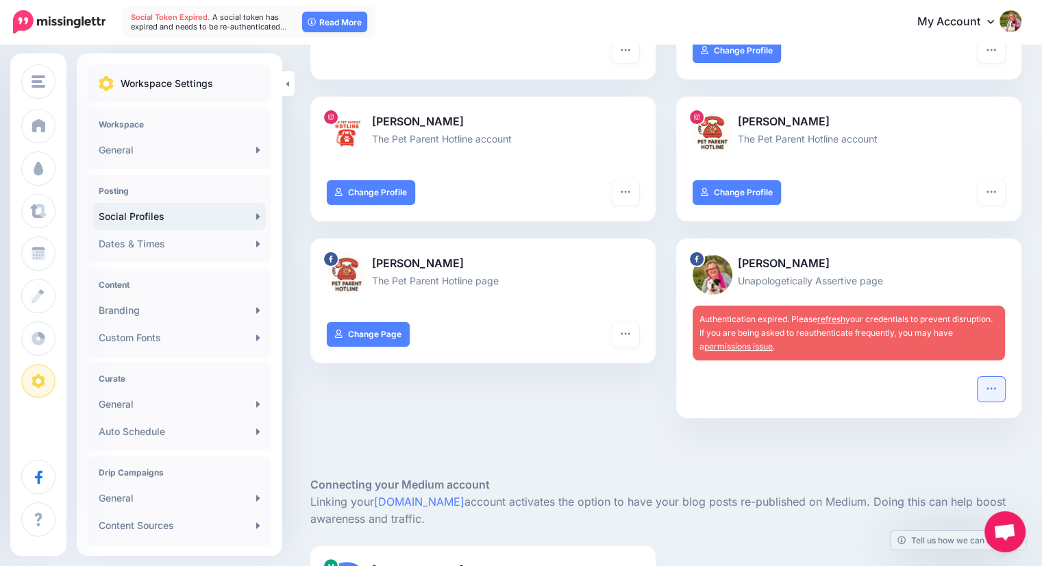
click at [997, 390] on icon "button" at bounding box center [991, 388] width 11 height 11
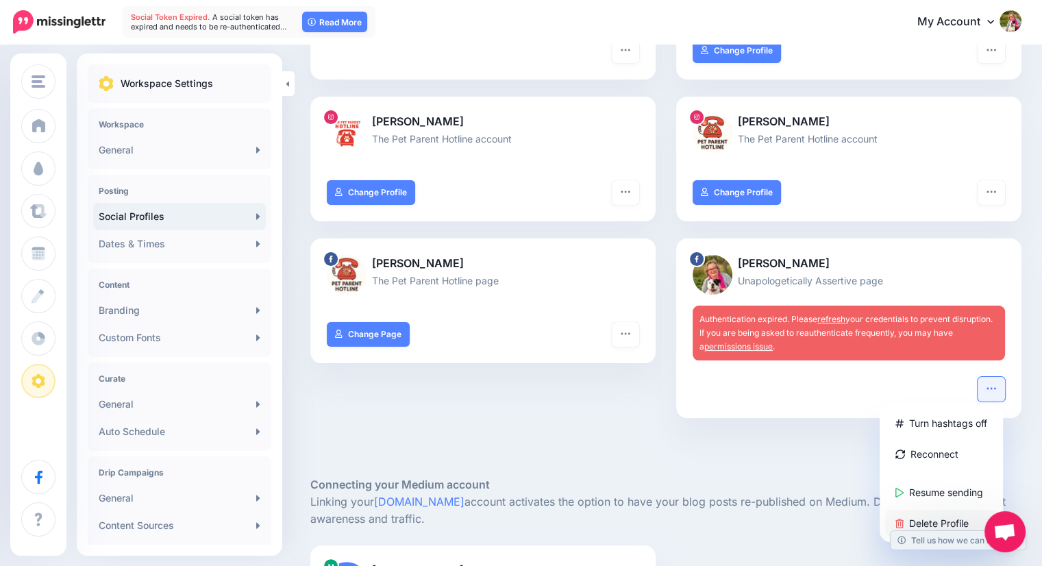
click at [943, 521] on link "Delete Profile" at bounding box center [941, 523] width 112 height 27
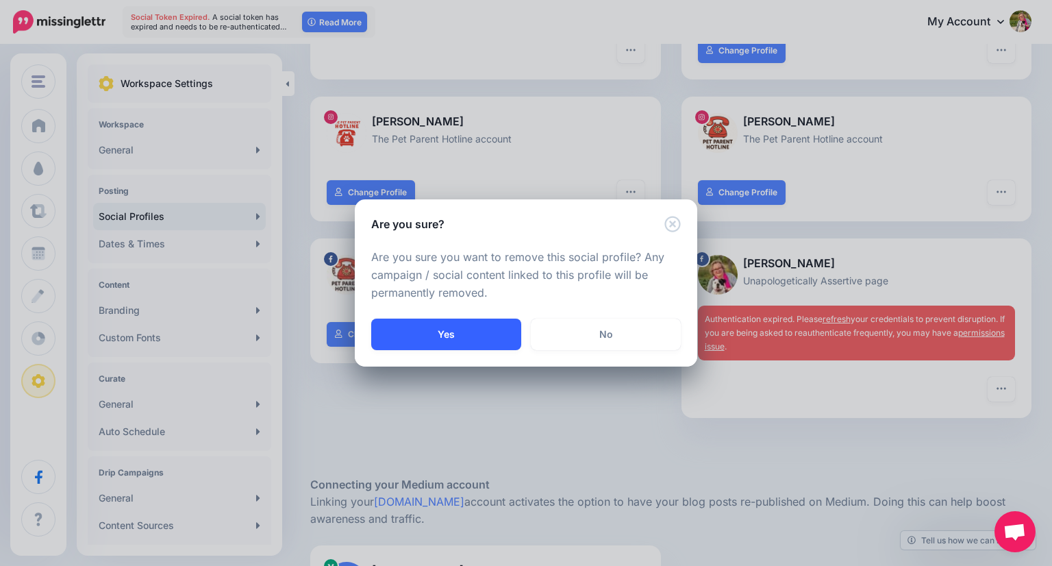
click at [453, 332] on button "Yes" at bounding box center [446, 335] width 150 height 32
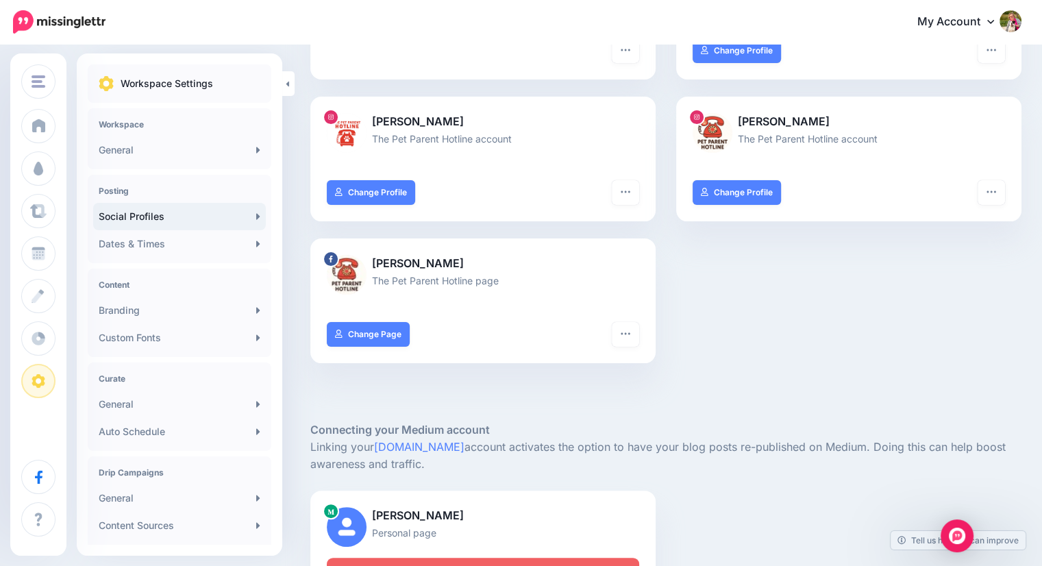
scroll to position [418, 0]
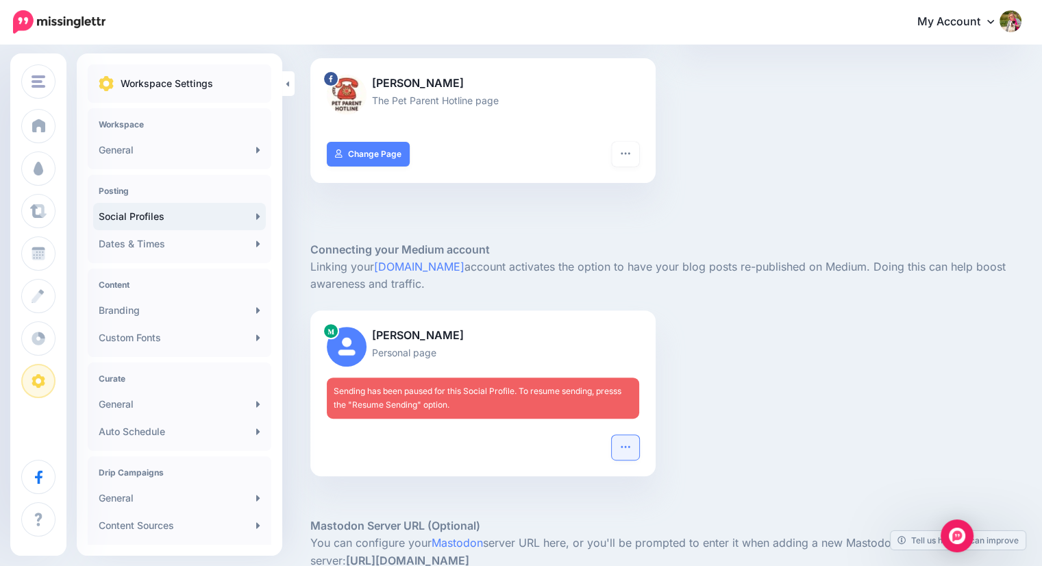
click at [630, 447] on icon "button" at bounding box center [625, 447] width 9 height 2
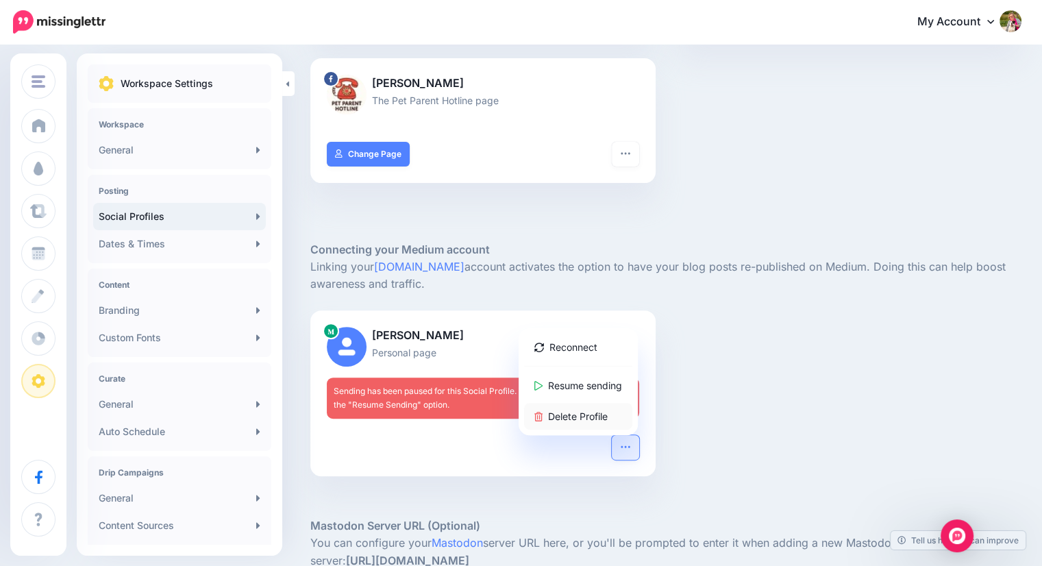
click at [590, 408] on link "Delete Profile" at bounding box center [578, 416] width 108 height 27
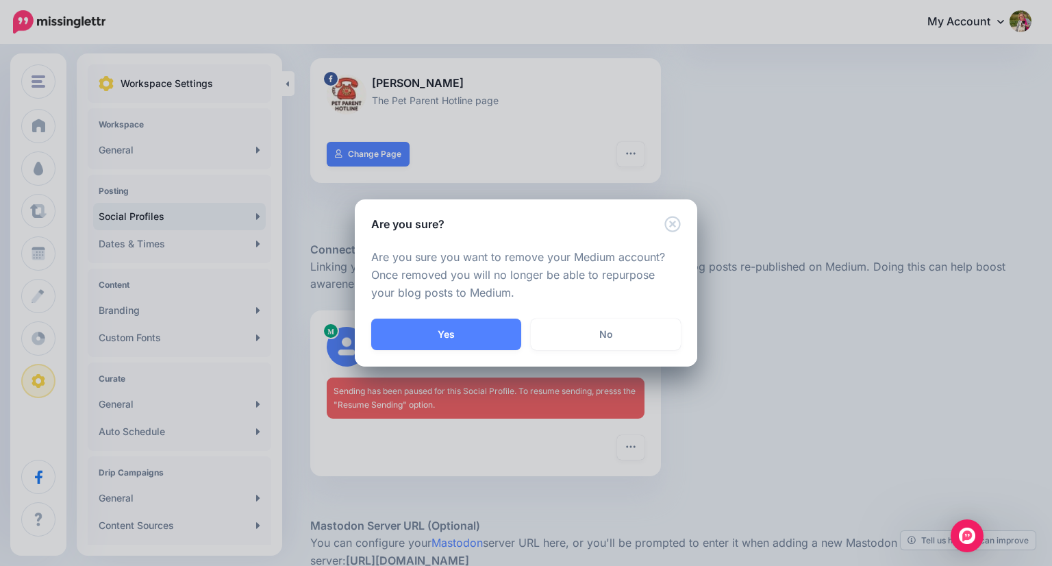
click at [486, 353] on div "Yes No" at bounding box center [526, 343] width 343 height 48
click at [467, 330] on button "Yes" at bounding box center [446, 335] width 150 height 32
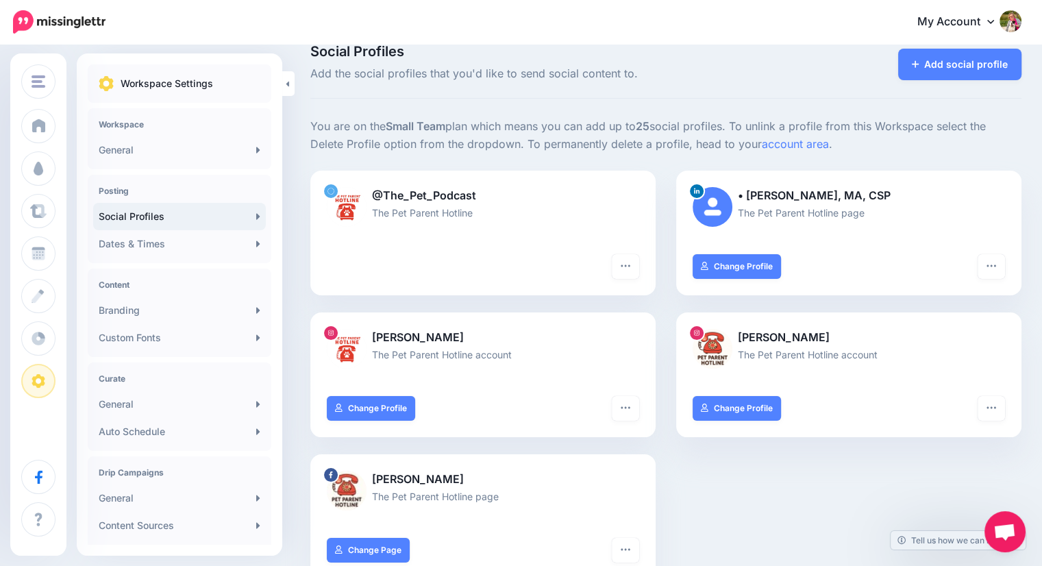
scroll to position [20, 0]
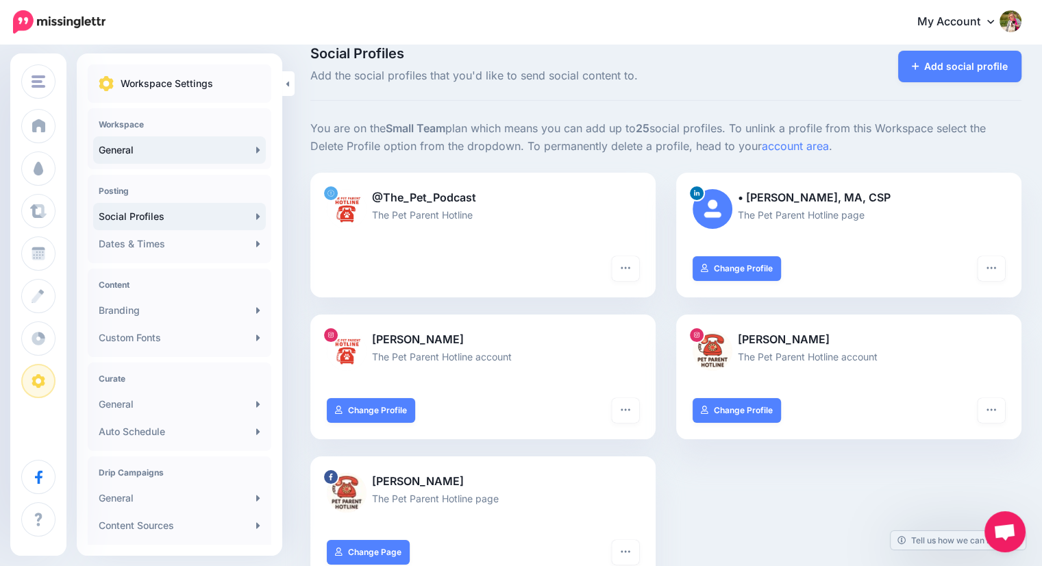
click at [118, 149] on link "General" at bounding box center [179, 149] width 173 height 27
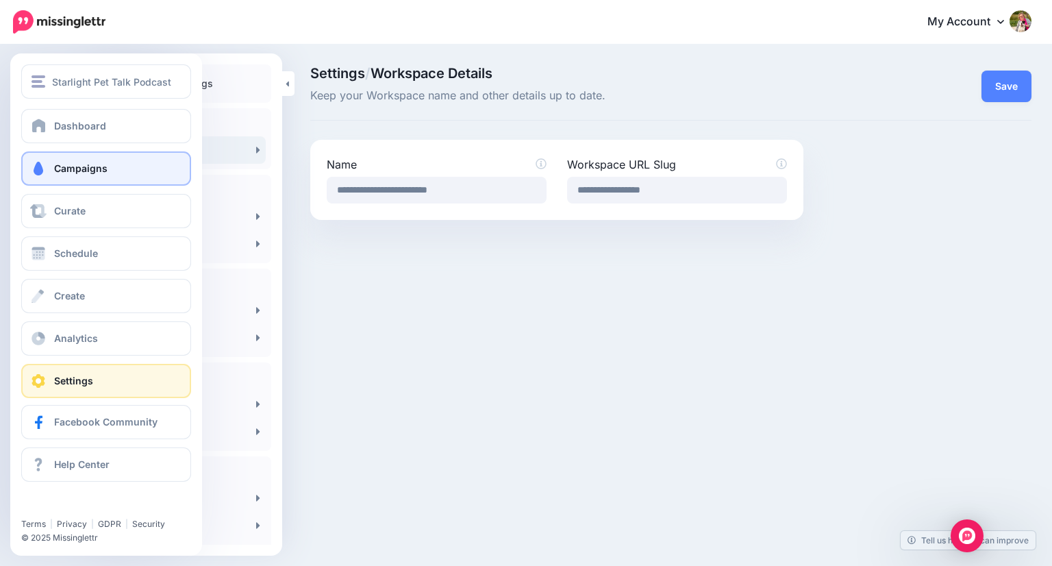
click at [38, 159] on link "Campaigns" at bounding box center [106, 168] width 170 height 34
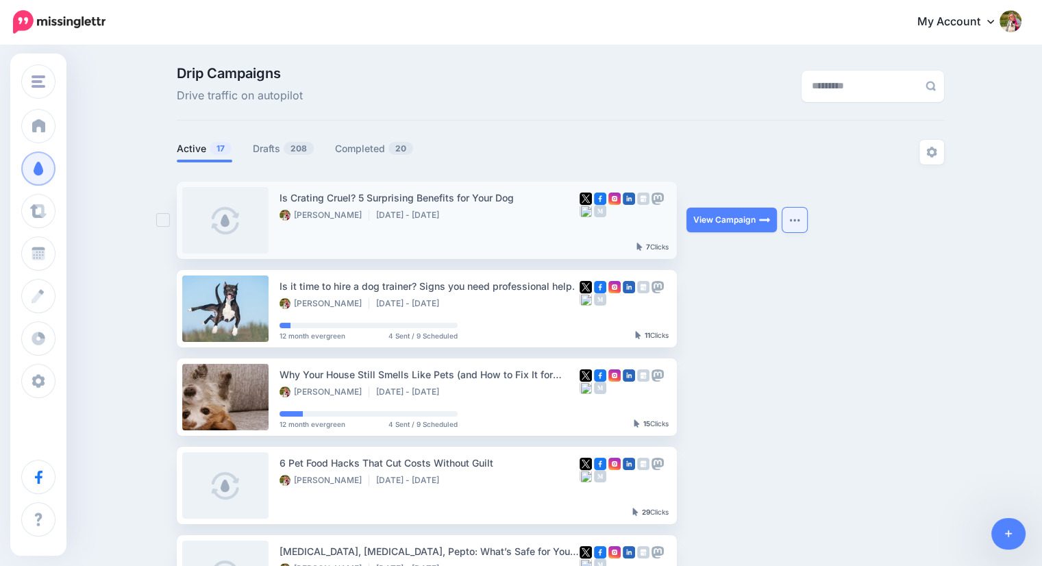
click at [800, 221] on img "button" at bounding box center [794, 220] width 11 height 4
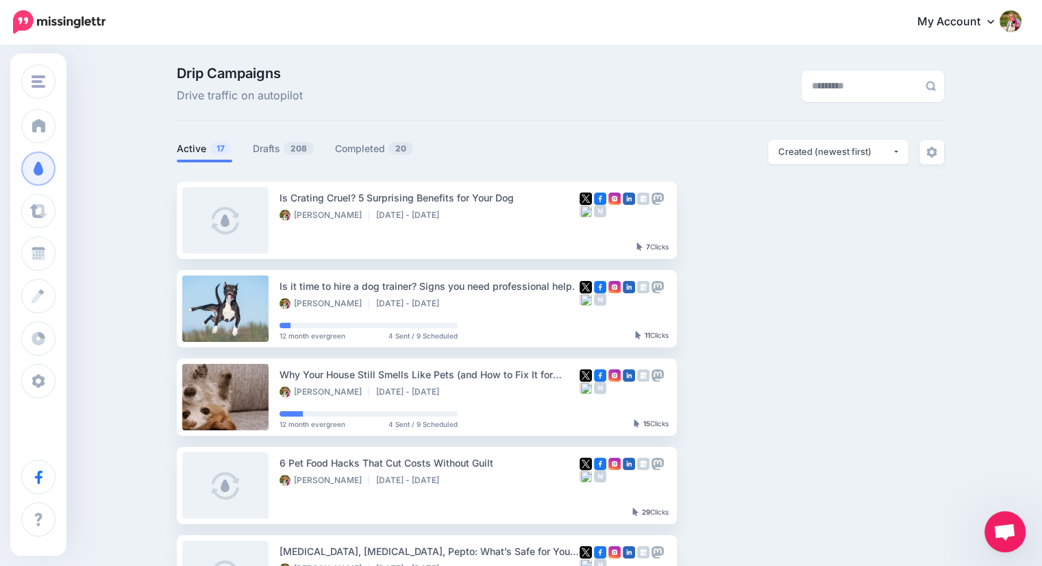
click at [273, 149] on link "Drafts 208" at bounding box center [284, 148] width 62 height 16
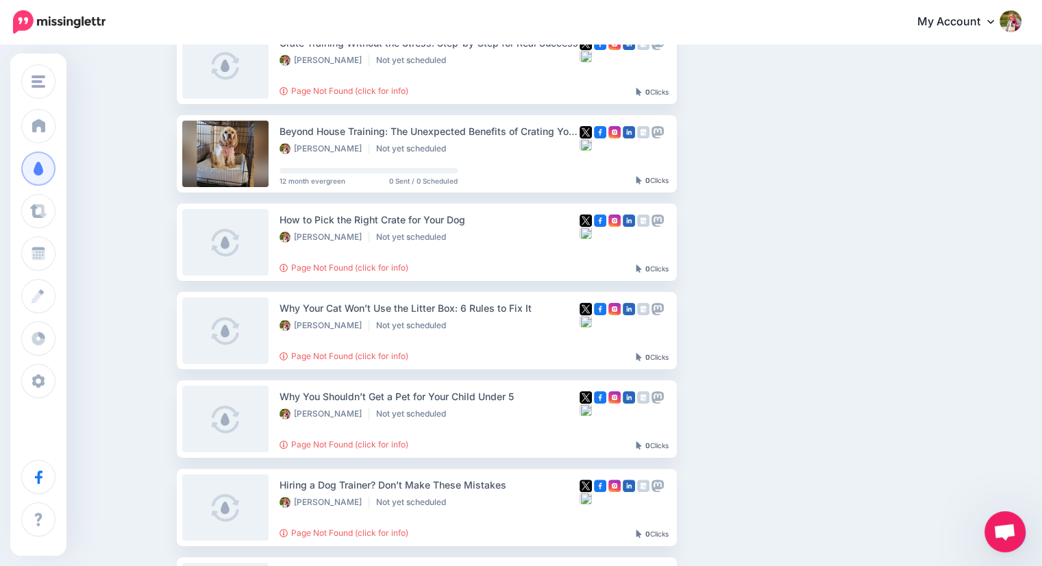
scroll to position [241, 0]
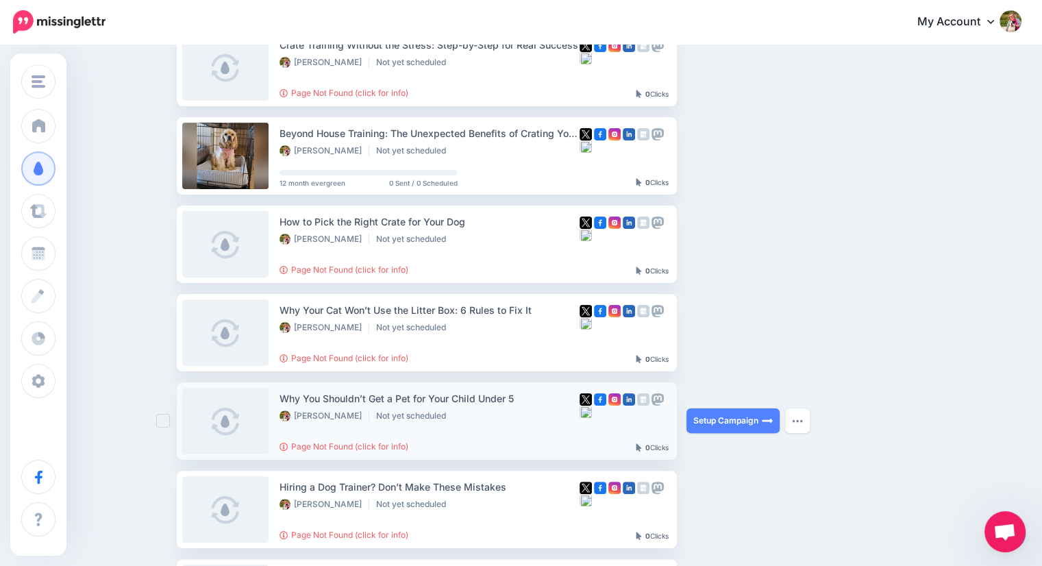
click at [465, 399] on div "Why You Shouldn’t Get a Pet for Your Child Under 5" at bounding box center [430, 399] width 300 height 16
